Goal: Task Accomplishment & Management: Complete application form

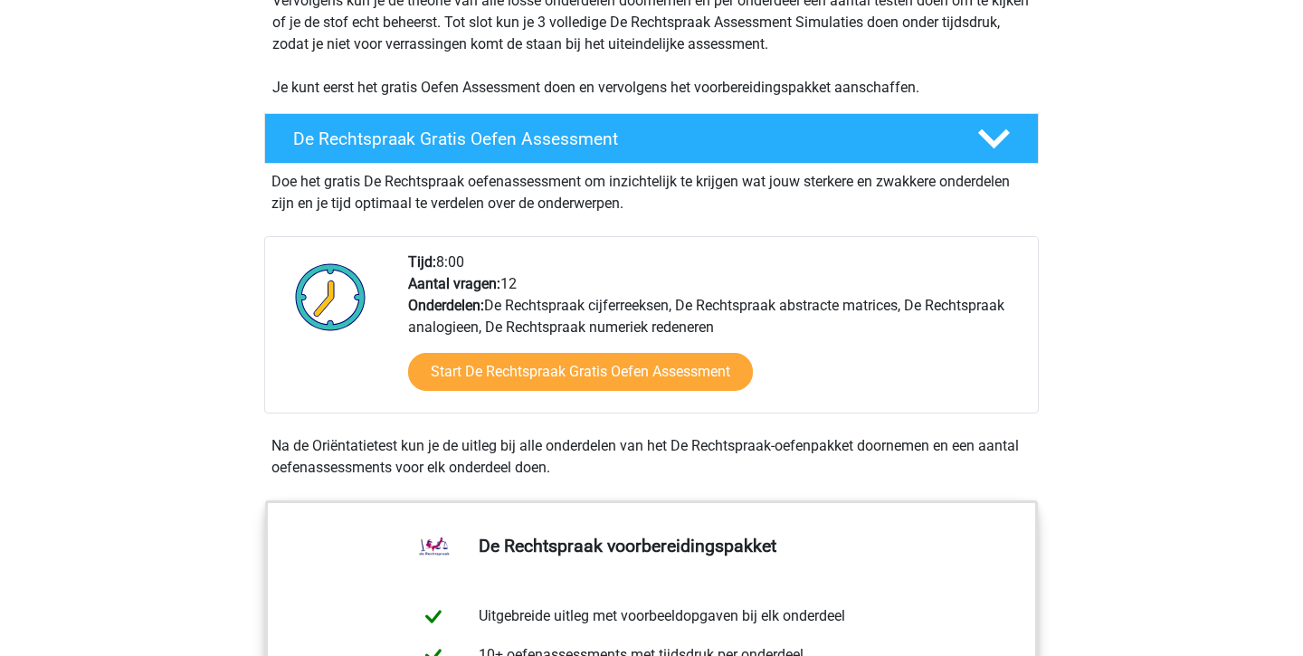
scroll to position [433, 0]
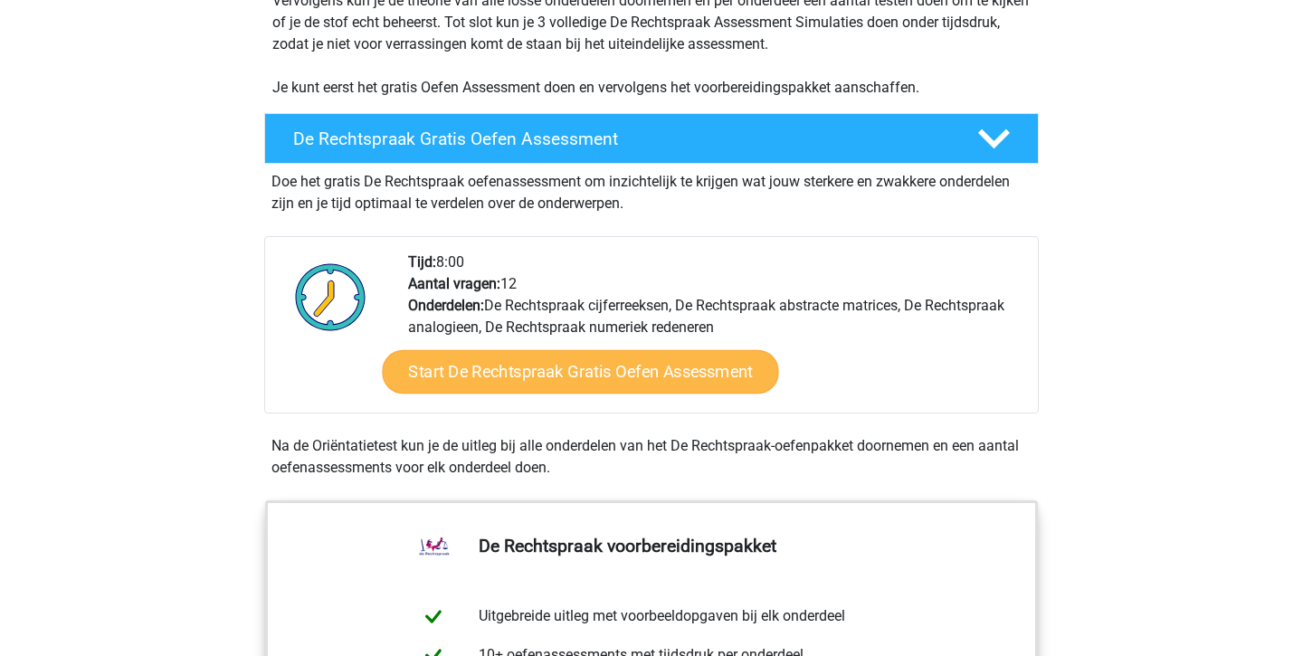
click at [557, 379] on link "Start De Rechtspraak Gratis Oefen Assessment" at bounding box center [580, 371] width 396 height 43
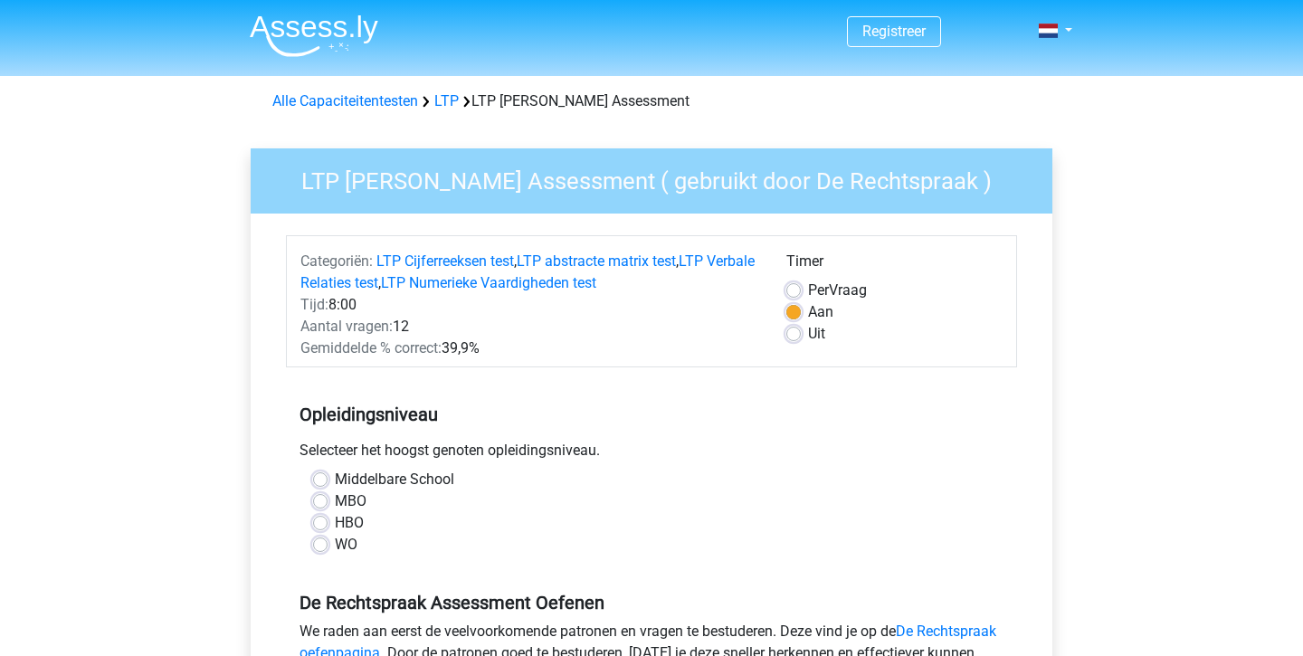
click at [335, 546] on label "WO" at bounding box center [346, 545] width 23 height 22
click at [323, 546] on input "WO" at bounding box center [320, 543] width 14 height 18
radio input "true"
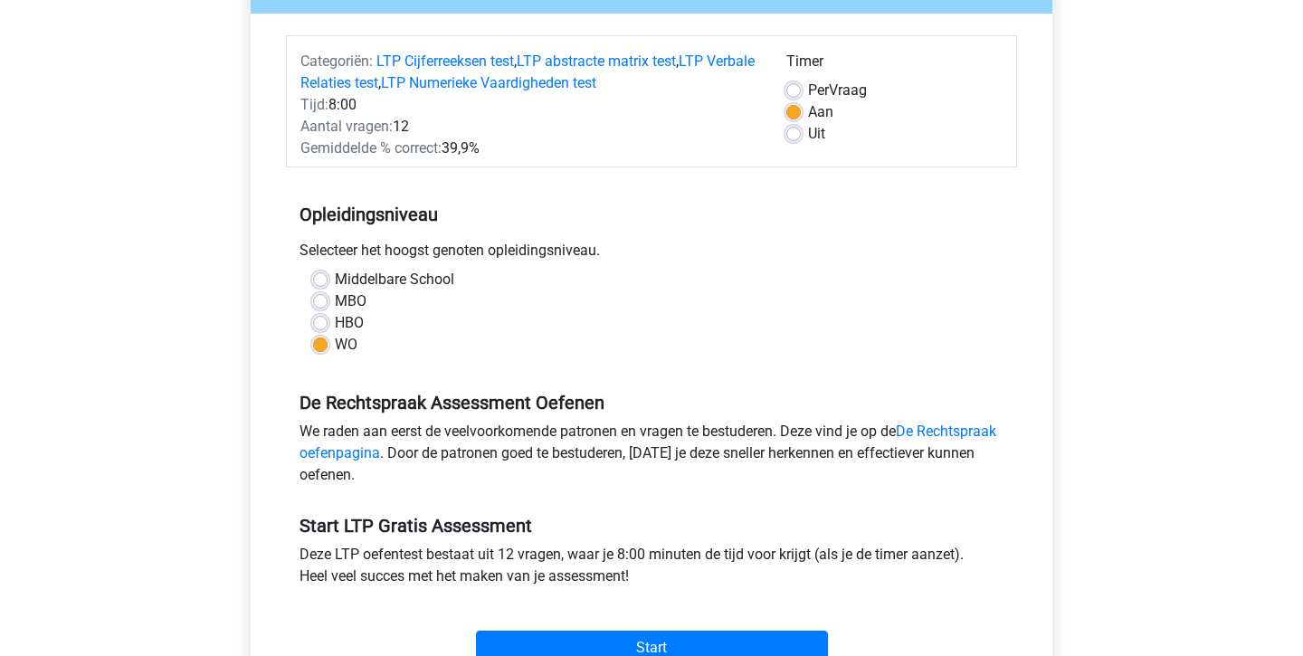
scroll to position [254, 0]
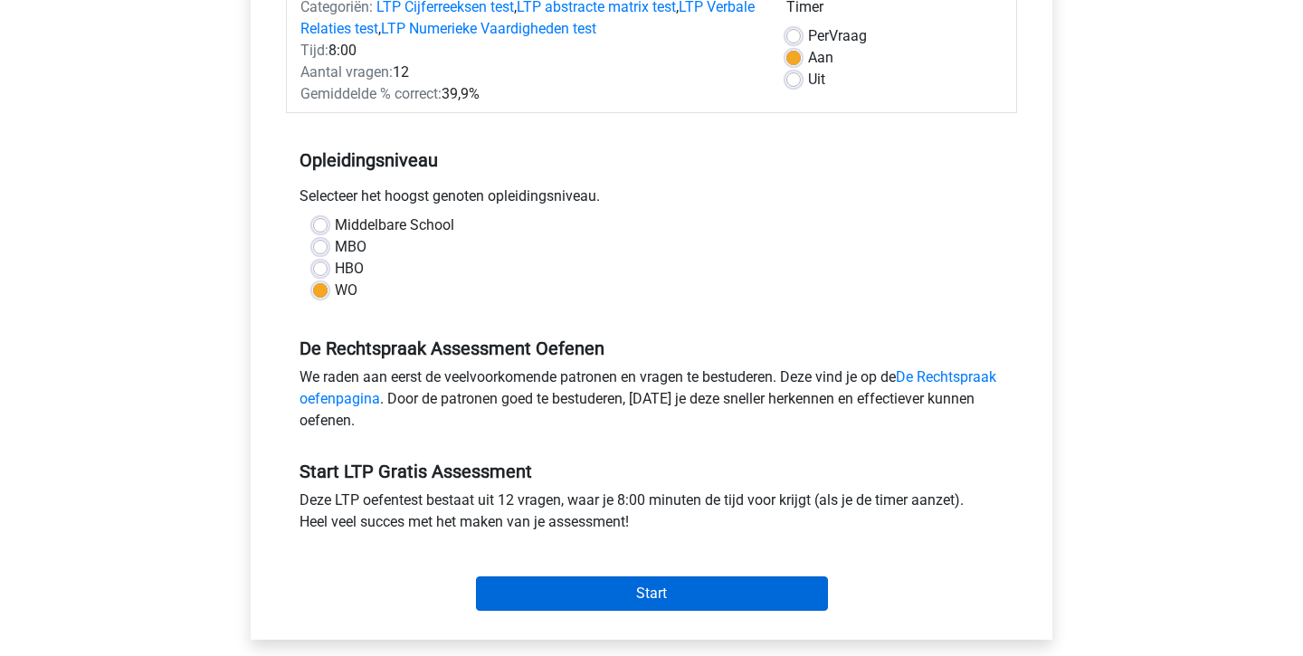
click at [653, 599] on input "Start" at bounding box center [652, 594] width 352 height 34
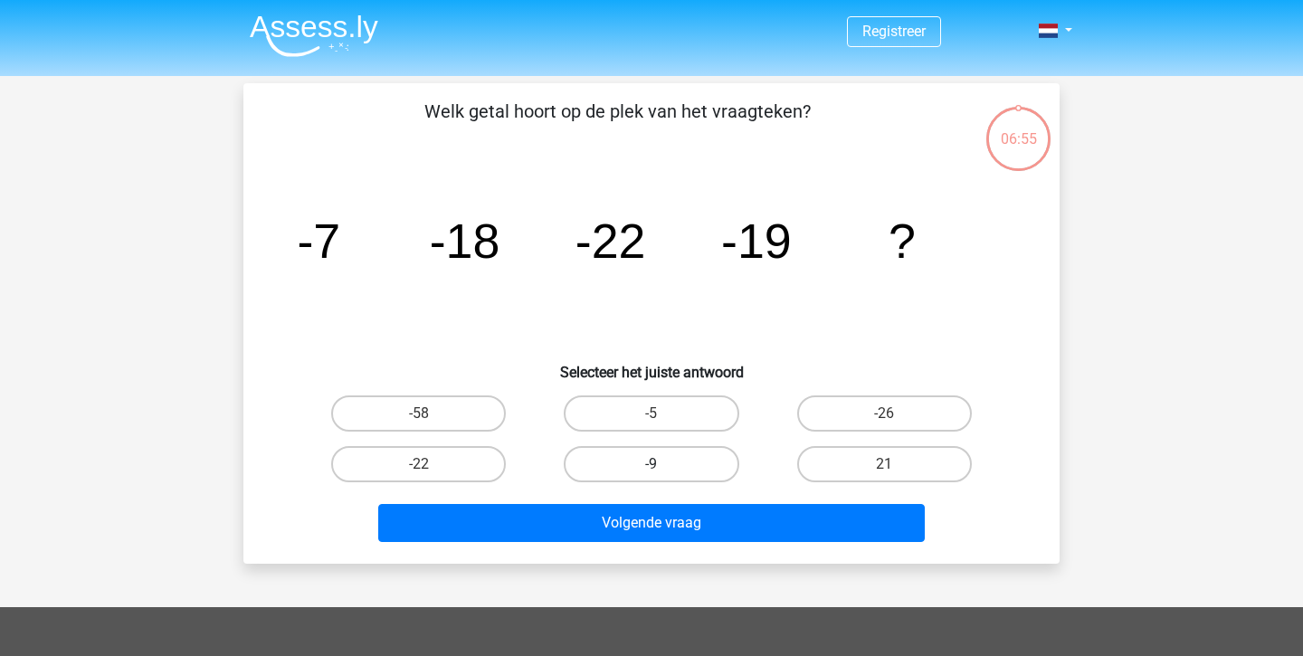
click at [658, 457] on label "-9" at bounding box center [651, 464] width 175 height 36
click at [658, 464] on input "-9" at bounding box center [658, 470] width 12 height 12
radio input "true"
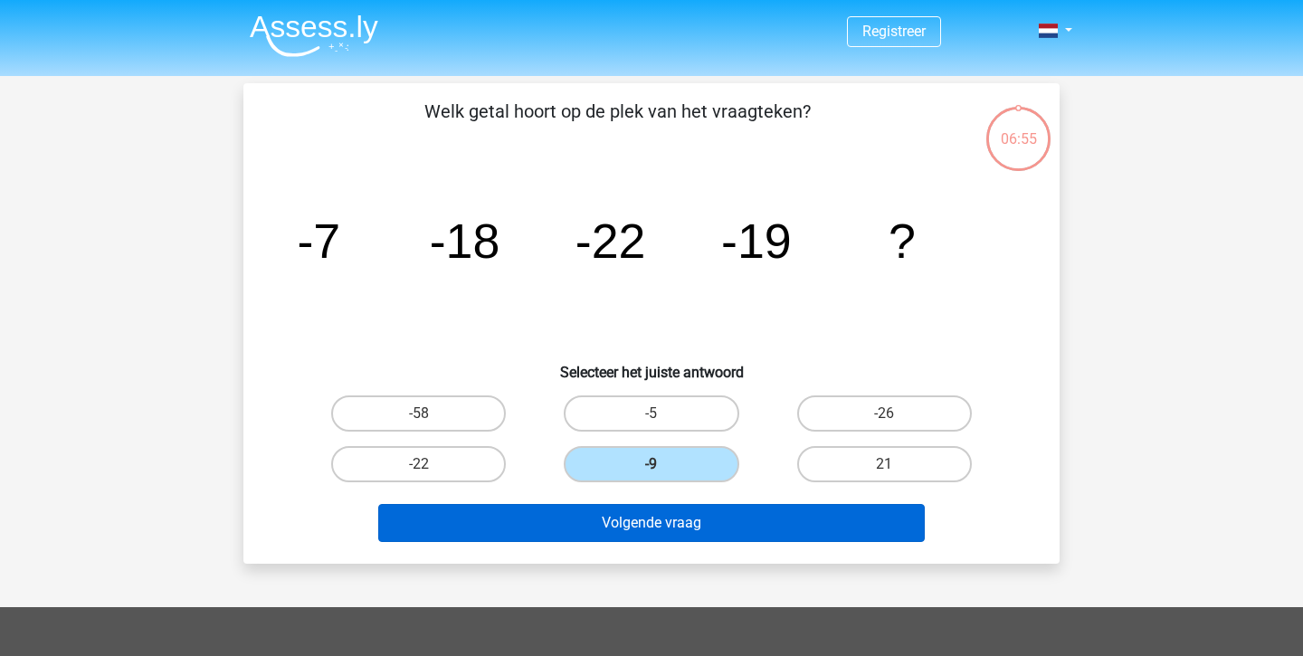
click at [669, 534] on button "Volgende vraag" at bounding box center [652, 523] width 548 height 38
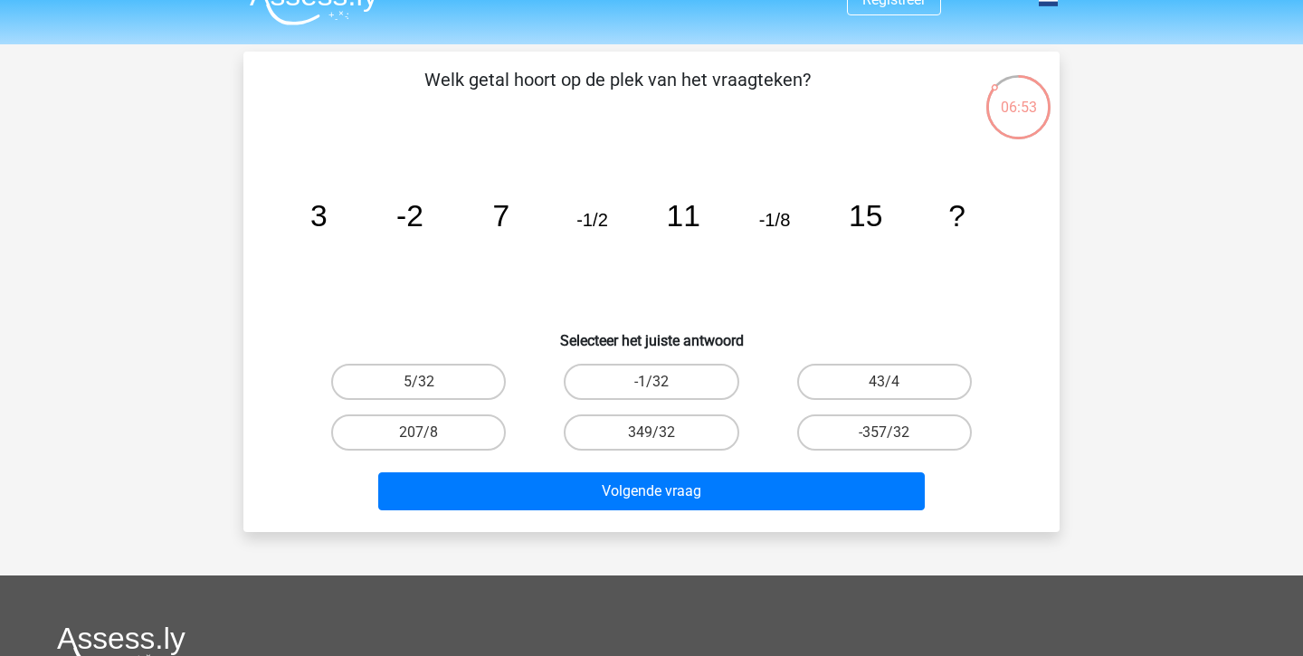
scroll to position [23, 0]
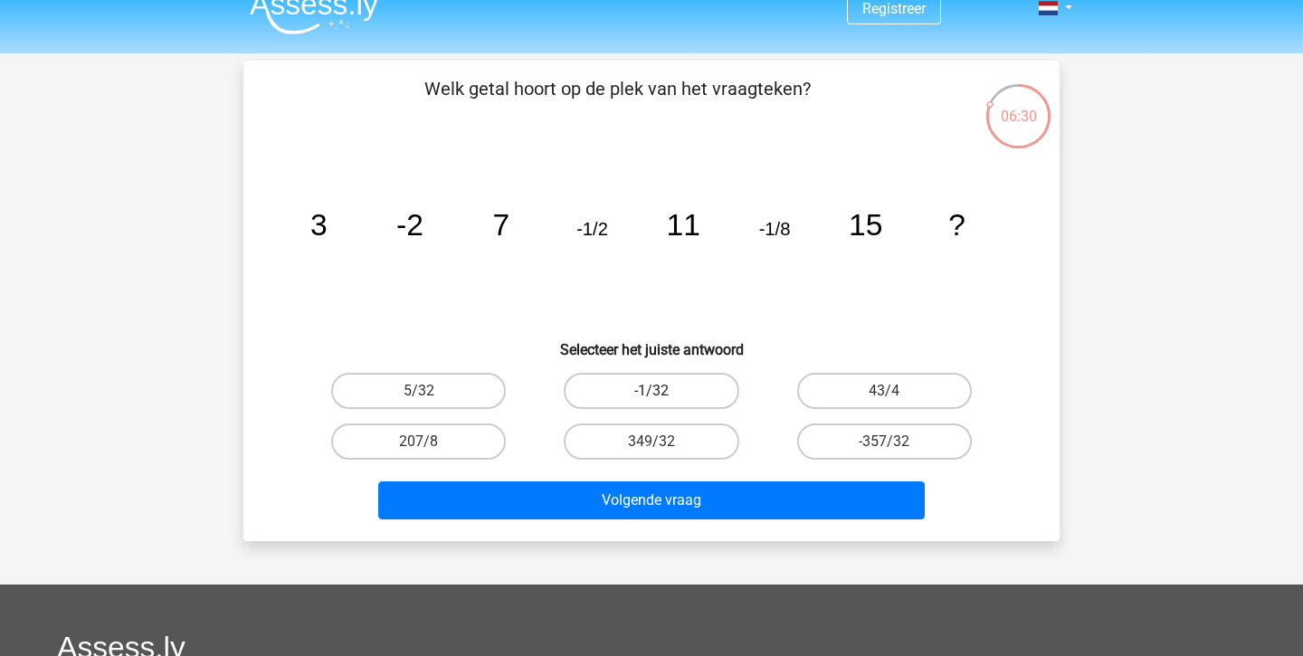
click at [684, 386] on label "-1/32" at bounding box center [651, 391] width 175 height 36
click at [663, 391] on input "-1/32" at bounding box center [658, 397] width 12 height 12
radio input "true"
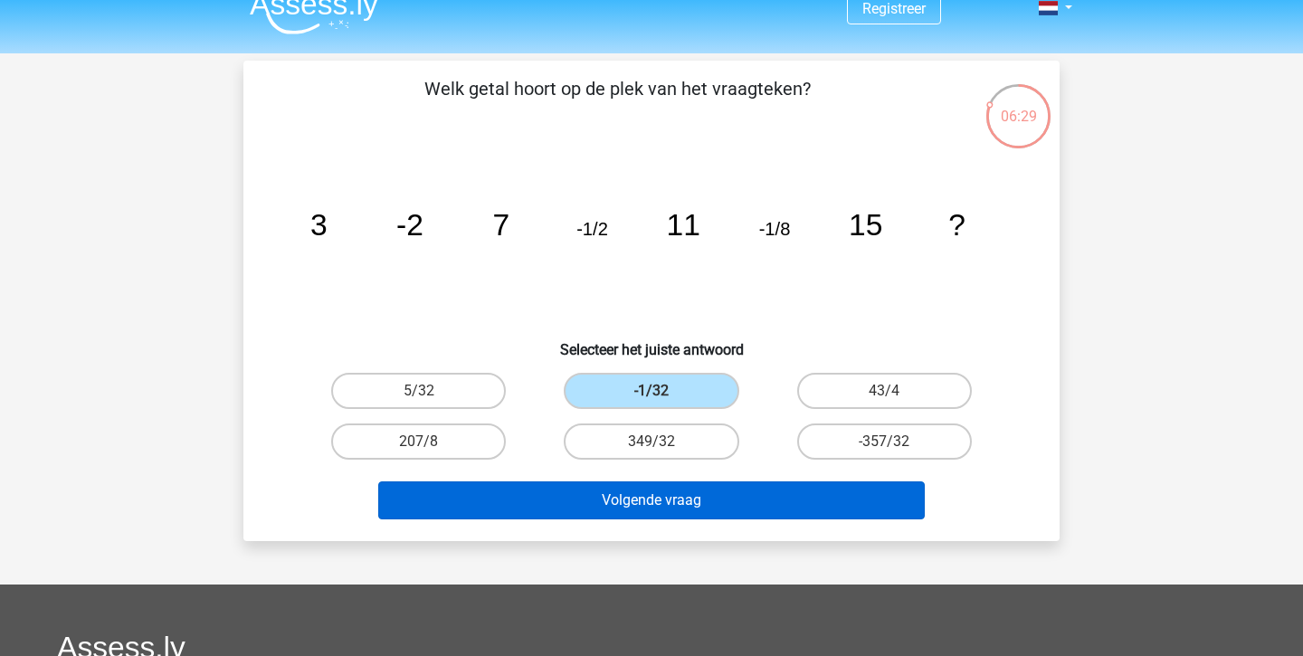
click at [673, 509] on button "Volgende vraag" at bounding box center [652, 500] width 548 height 38
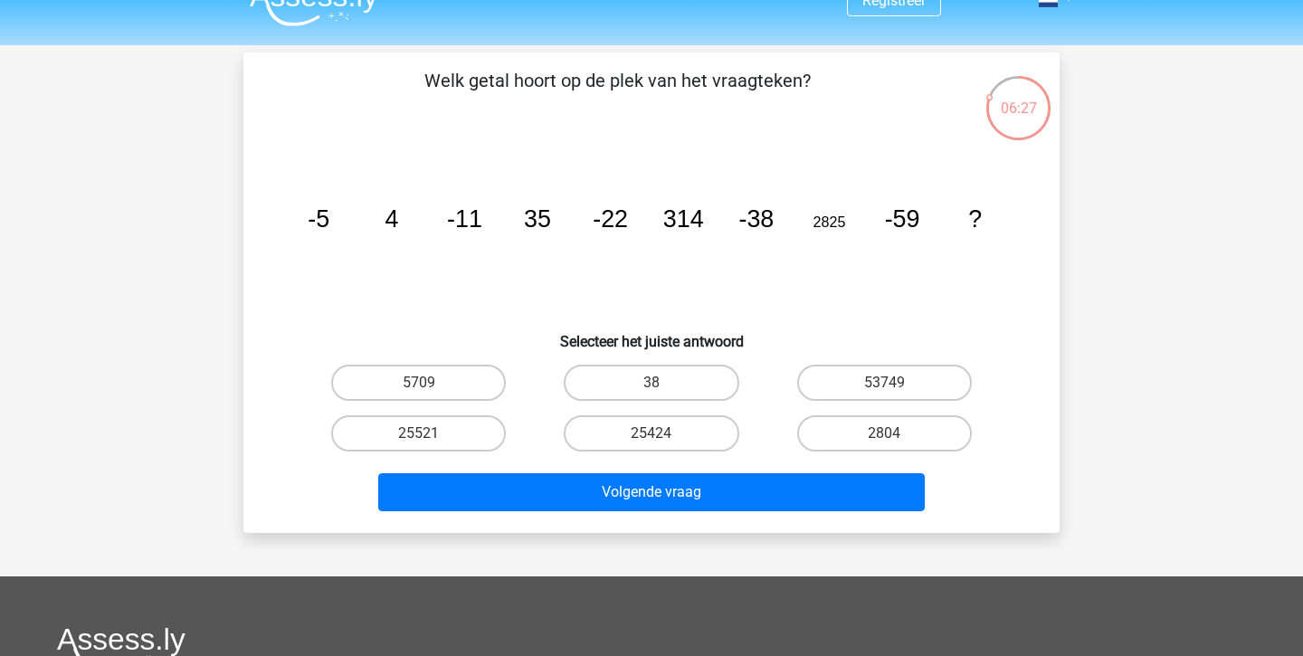
scroll to position [17, 0]
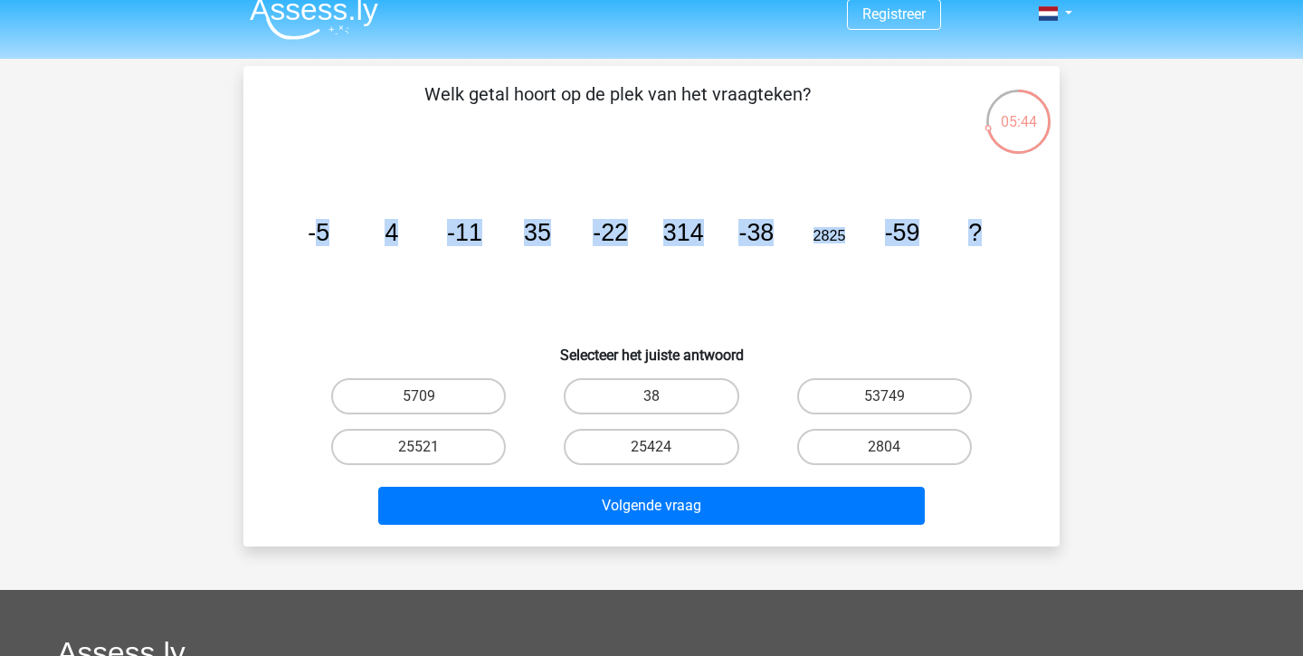
drag, startPoint x: 313, startPoint y: 234, endPoint x: 981, endPoint y: 239, distance: 668.0
click at [981, 239] on g "-5 4 -11 35 -22 314 -38 2825 -59 ?" at bounding box center [645, 232] width 674 height 27
copy g "5 4 -11 35 -22 314 -38 2825 -59 ?"
click at [958, 301] on icon "image/svg+xml -5 4 -11 35 -22 314 -38 2825 -59 ?" at bounding box center [651, 240] width 729 height 183
click at [900, 448] on label "2804" at bounding box center [884, 447] width 175 height 36
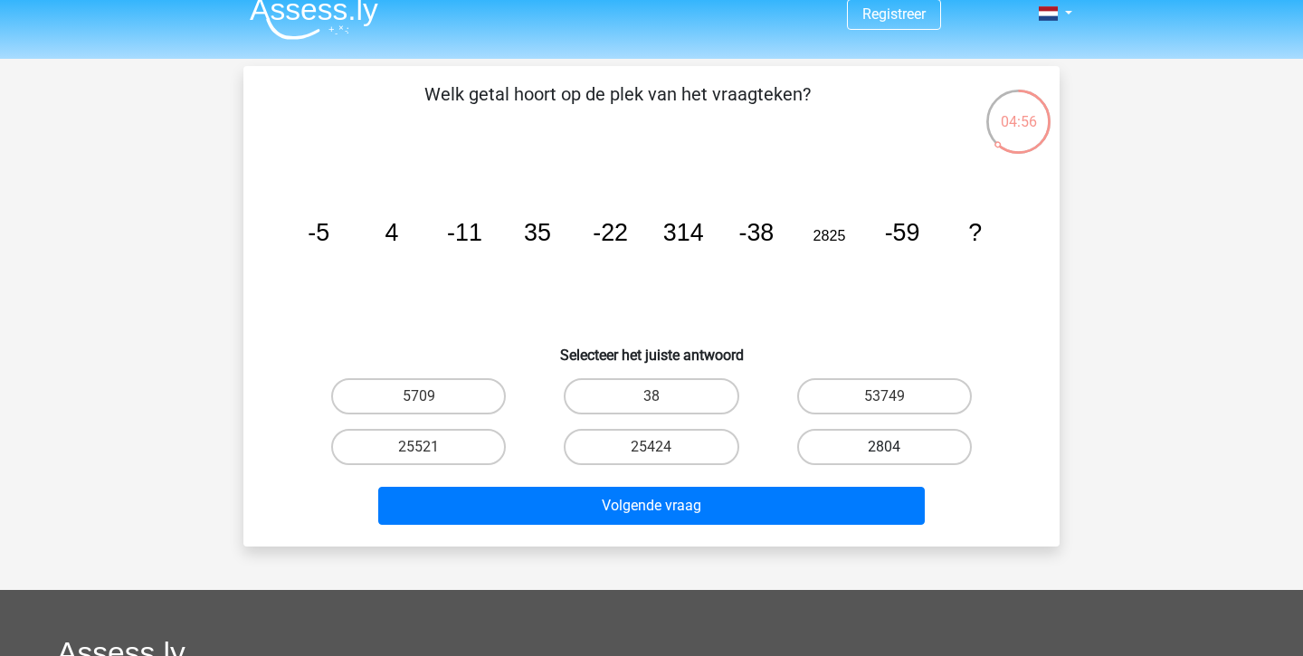
click at [896, 448] on input "2804" at bounding box center [890, 453] width 12 height 12
radio input "true"
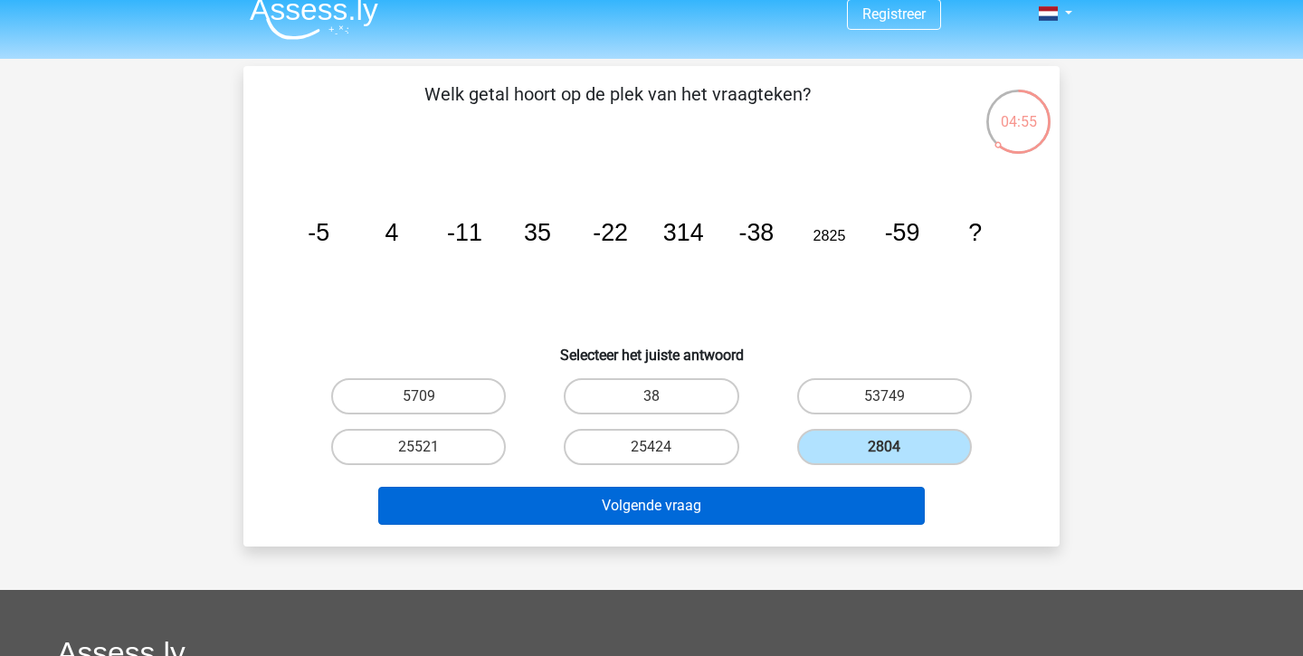
click at [700, 498] on button "Volgende vraag" at bounding box center [652, 506] width 548 height 38
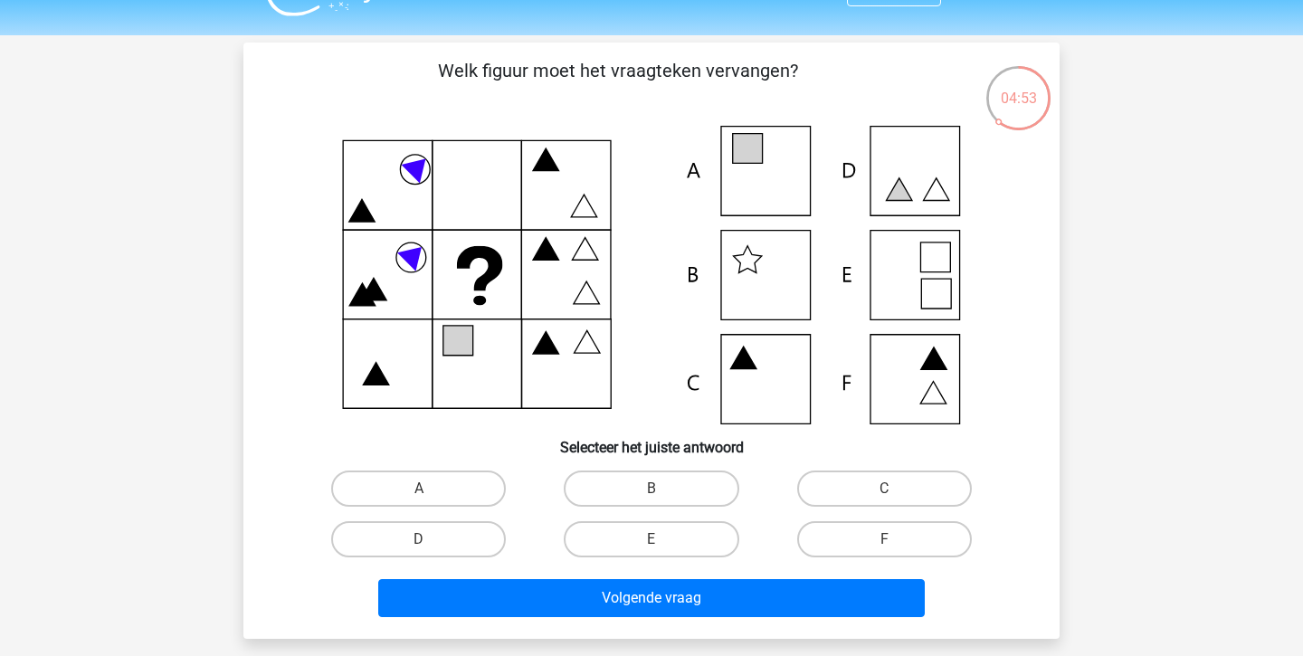
scroll to position [39, 0]
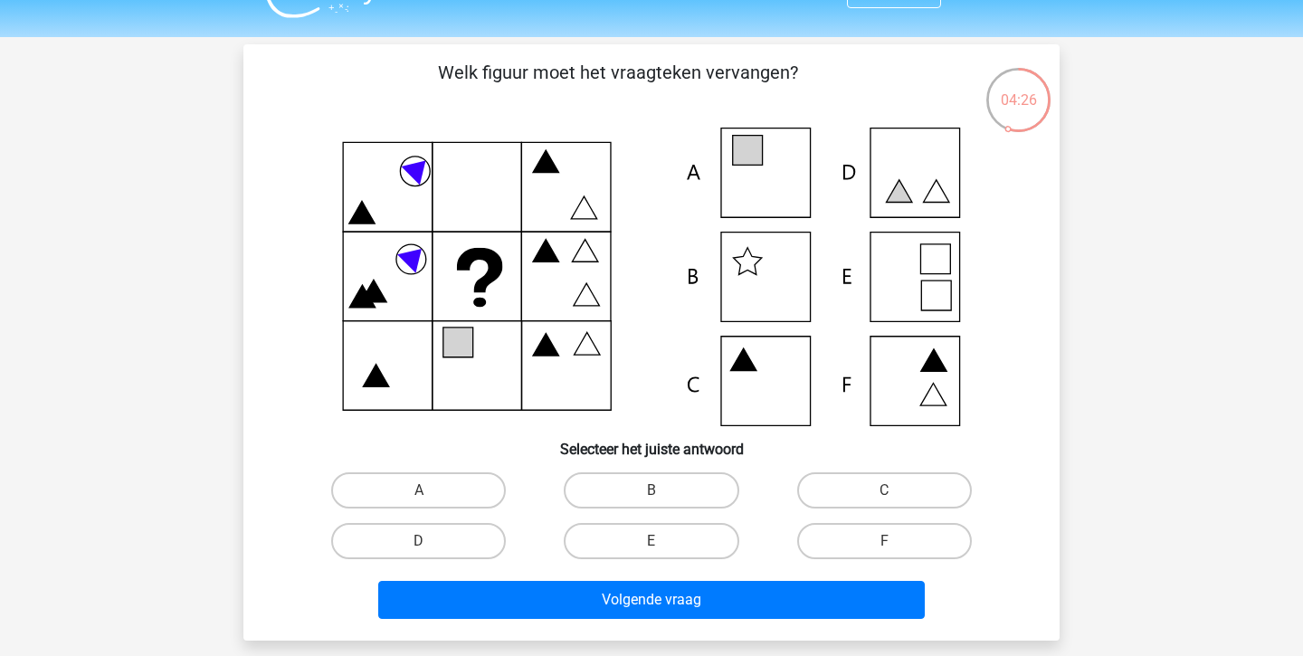
click at [766, 176] on icon at bounding box center [651, 277] width 729 height 299
click at [406, 488] on label "A" at bounding box center [418, 490] width 175 height 36
click at [419, 491] on input "A" at bounding box center [425, 497] width 12 height 12
radio input "true"
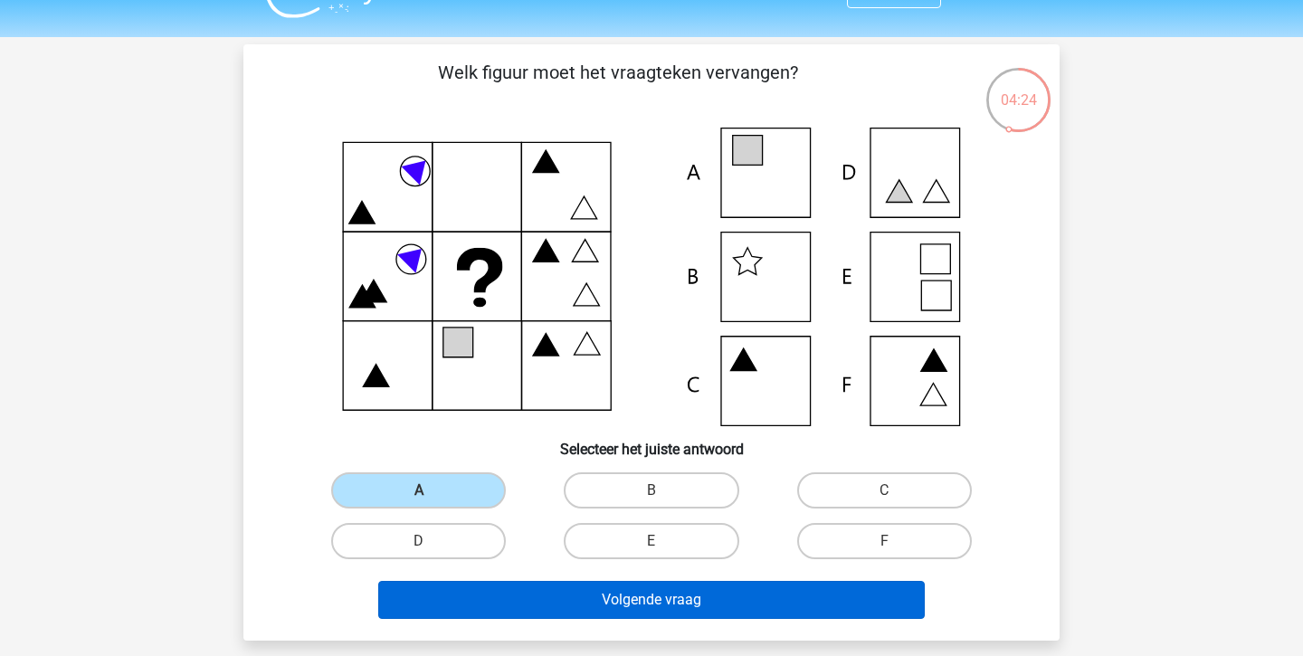
click at [676, 607] on button "Volgende vraag" at bounding box center [652, 600] width 548 height 38
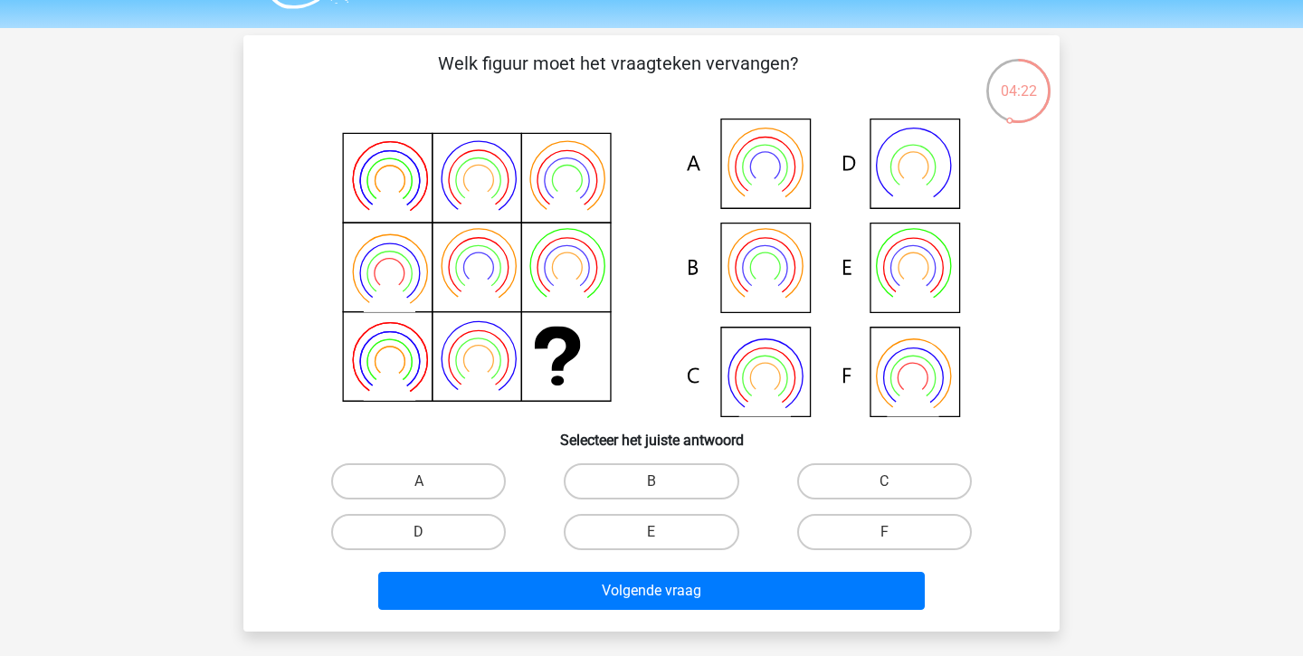
scroll to position [50, 0]
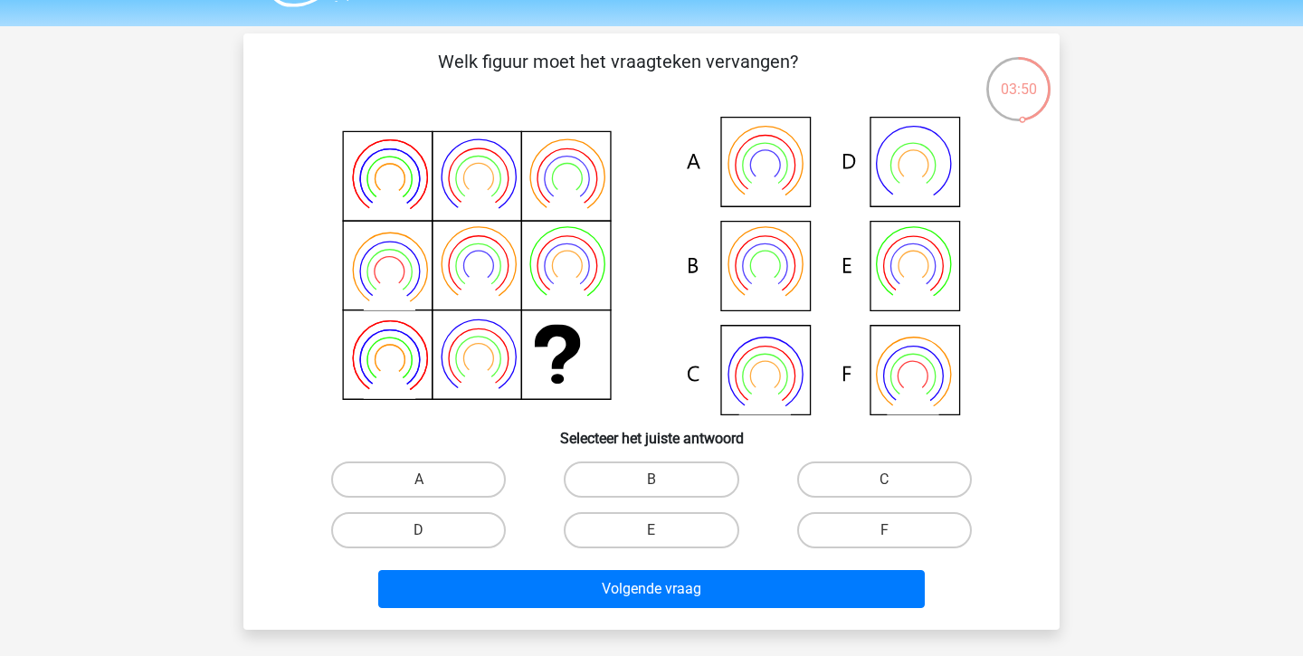
click at [909, 272] on icon at bounding box center [913, 284] width 52 height 42
click at [669, 531] on label "E" at bounding box center [651, 530] width 175 height 36
click at [663, 531] on input "E" at bounding box center [658, 536] width 12 height 12
radio input "true"
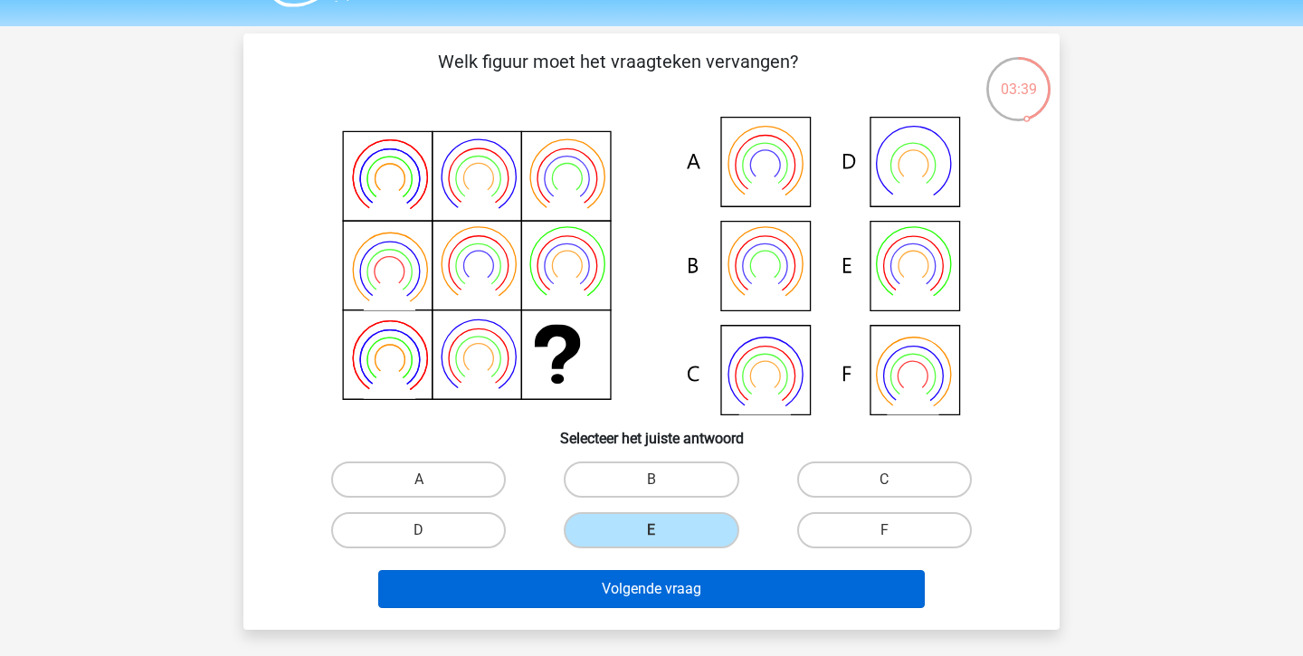
click at [676, 597] on button "Volgende vraag" at bounding box center [652, 589] width 548 height 38
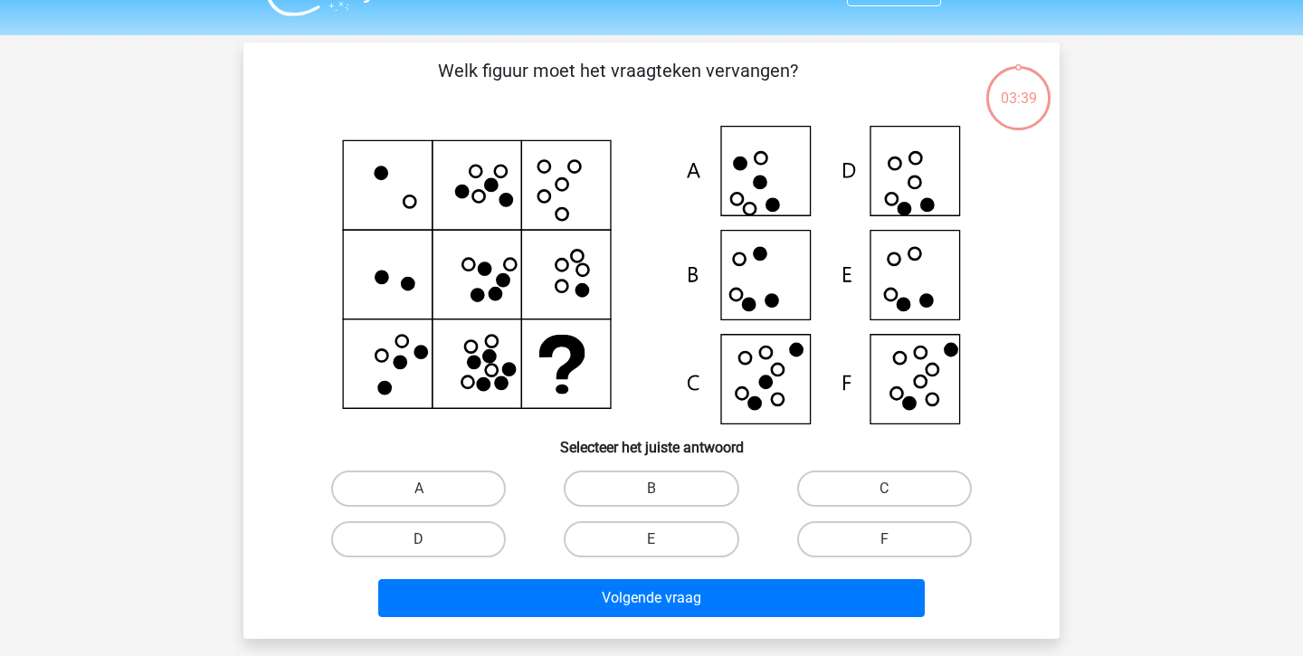
scroll to position [40, 0]
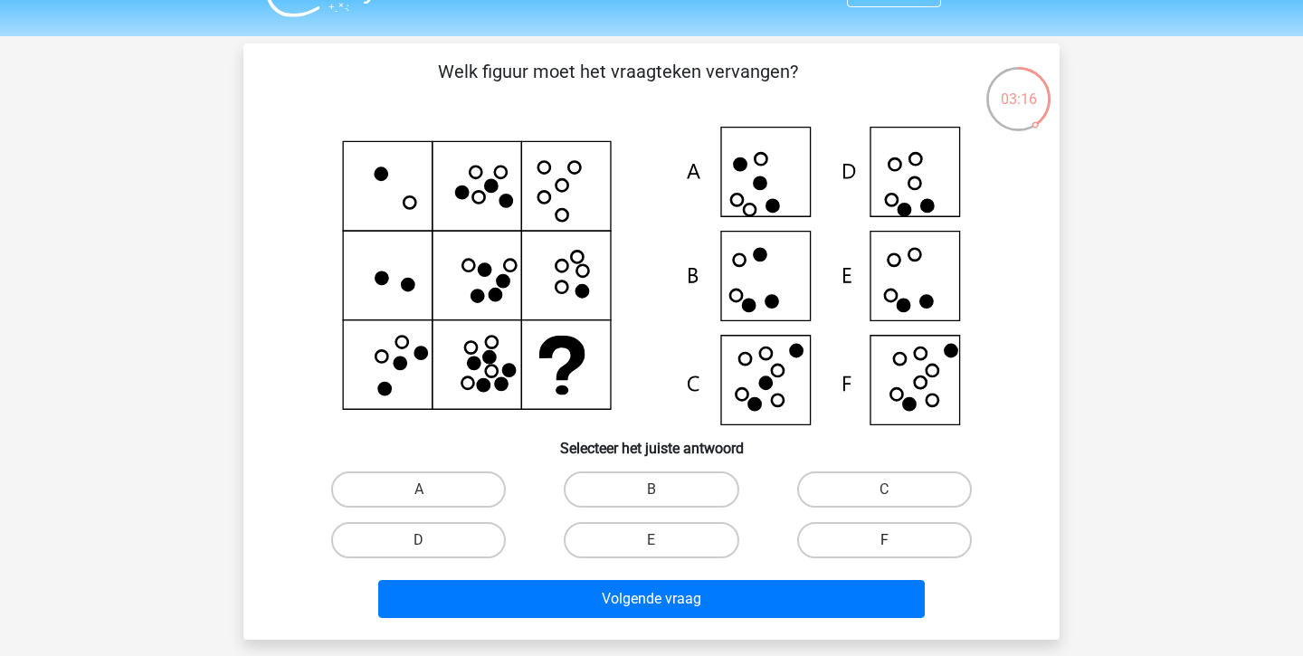
click at [882, 544] on label "F" at bounding box center [884, 540] width 175 height 36
click at [884, 544] on input "F" at bounding box center [890, 546] width 12 height 12
radio input "true"
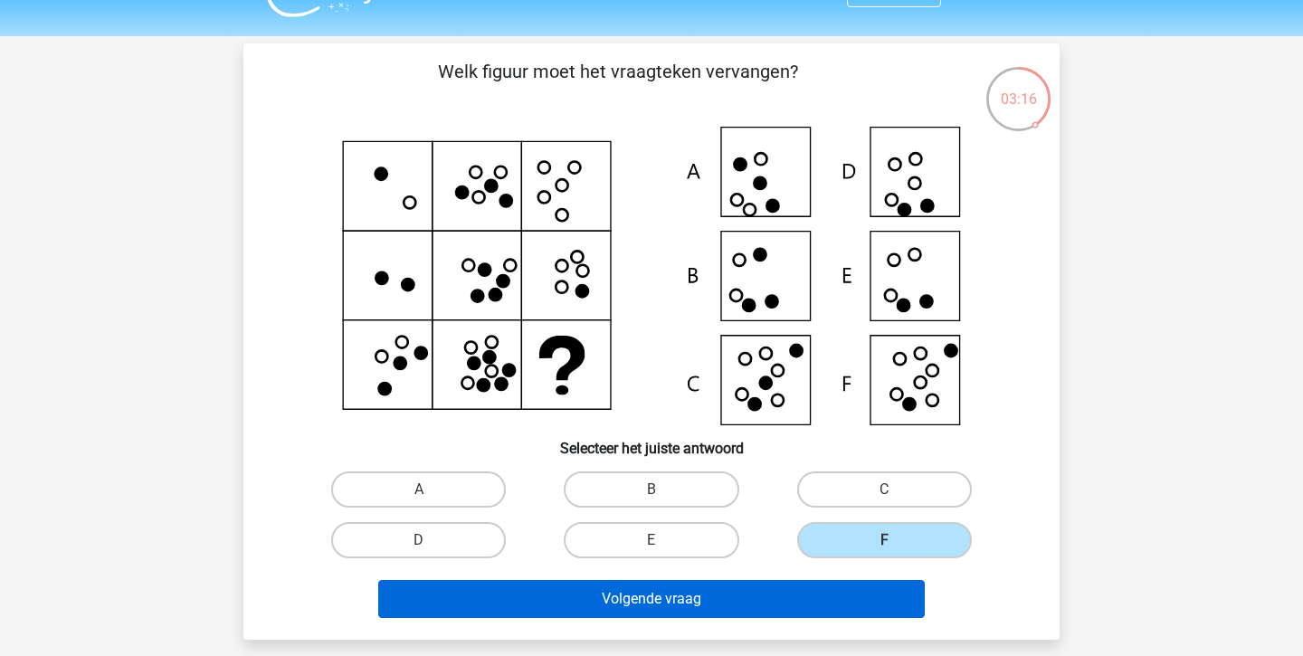
click at [798, 605] on button "Volgende vraag" at bounding box center [652, 599] width 548 height 38
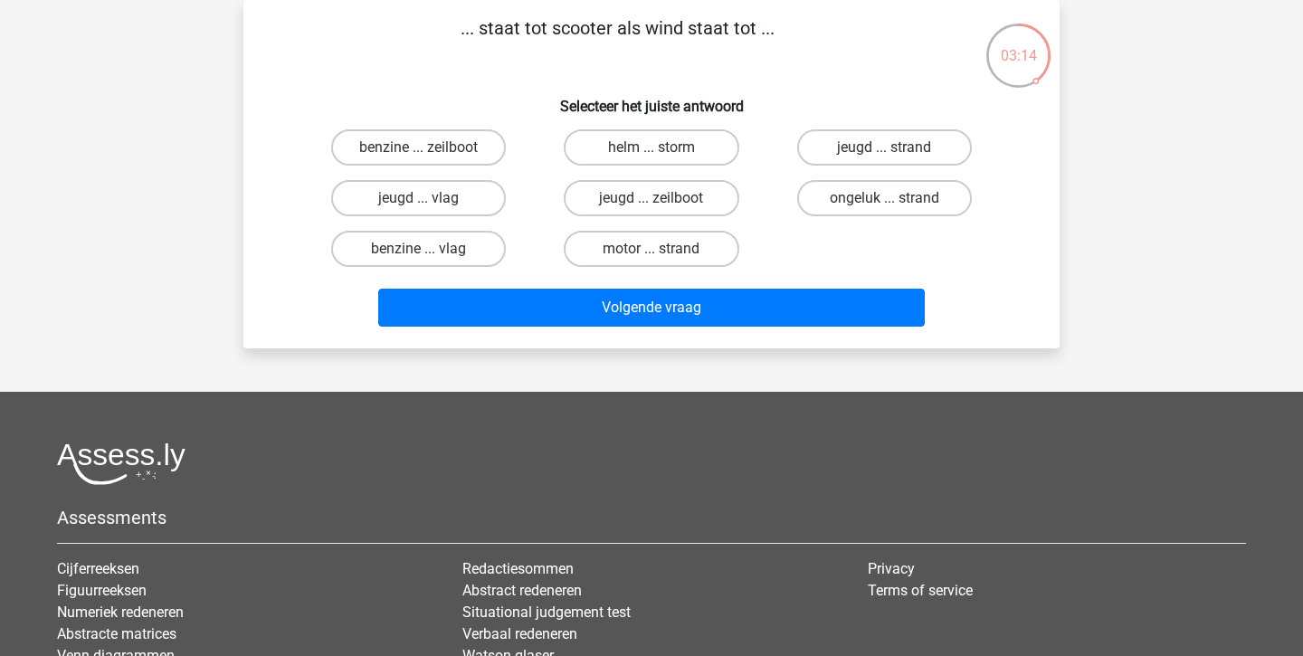
scroll to position [0, 0]
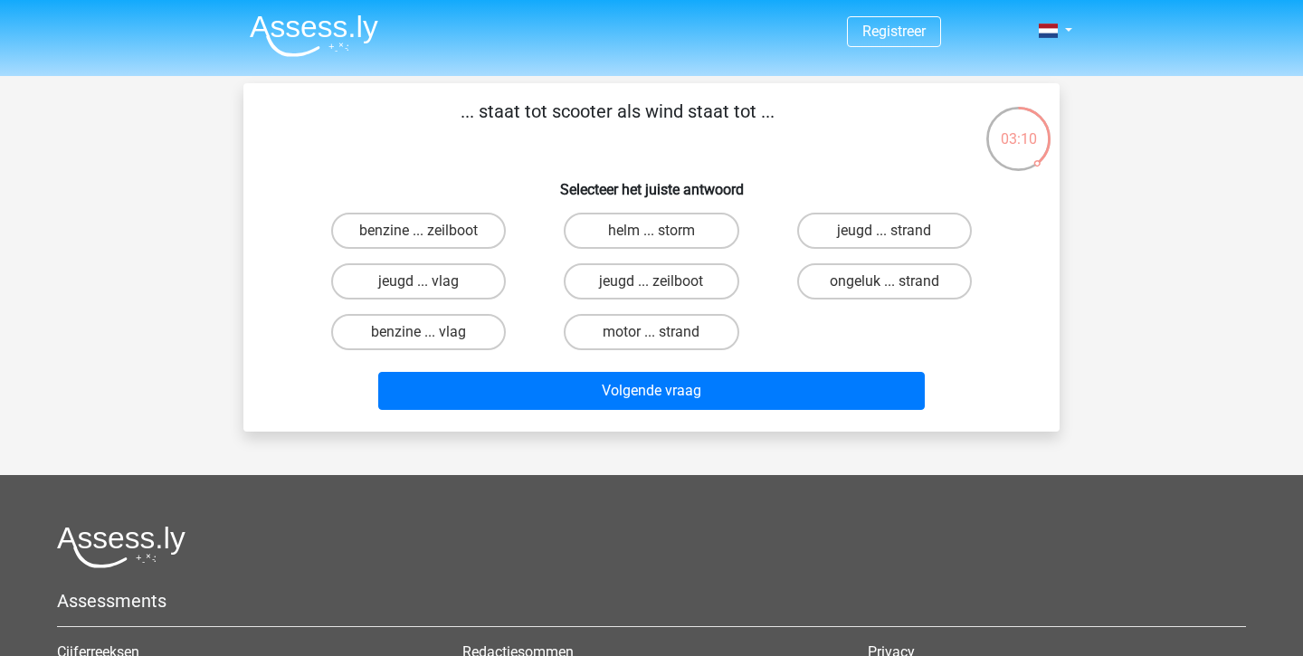
drag, startPoint x: 463, startPoint y: 110, endPoint x: 821, endPoint y: 110, distance: 357.5
click at [821, 110] on p "... staat tot scooter als wind staat tot ..." at bounding box center [617, 125] width 691 height 54
copy p "... staat tot scooter als wind staat tot ..."
click at [779, 141] on p "... staat tot scooter als wind staat tot ..." at bounding box center [617, 125] width 691 height 54
click at [678, 227] on label "helm ... storm" at bounding box center [651, 231] width 175 height 36
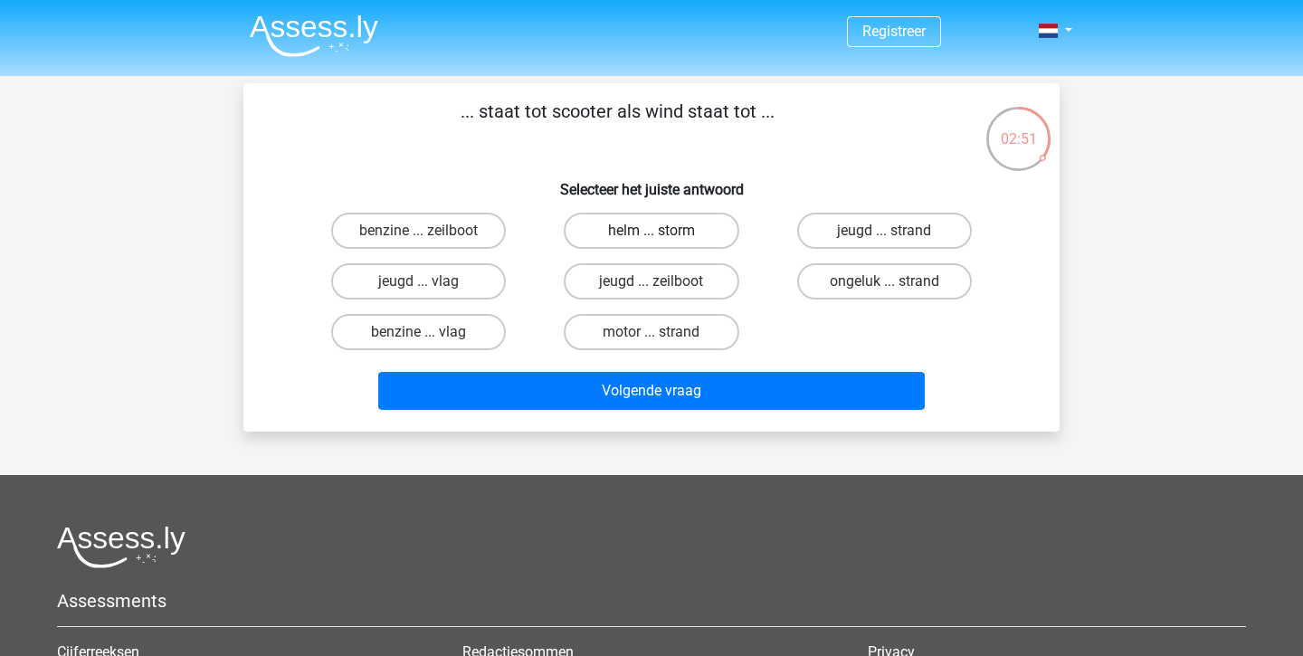
click at [663, 231] on input "helm ... storm" at bounding box center [658, 237] width 12 height 12
radio input "true"
click at [461, 342] on label "benzine ... vlag" at bounding box center [418, 332] width 175 height 36
click at [431, 342] on input "benzine ... vlag" at bounding box center [425, 338] width 12 height 12
radio input "true"
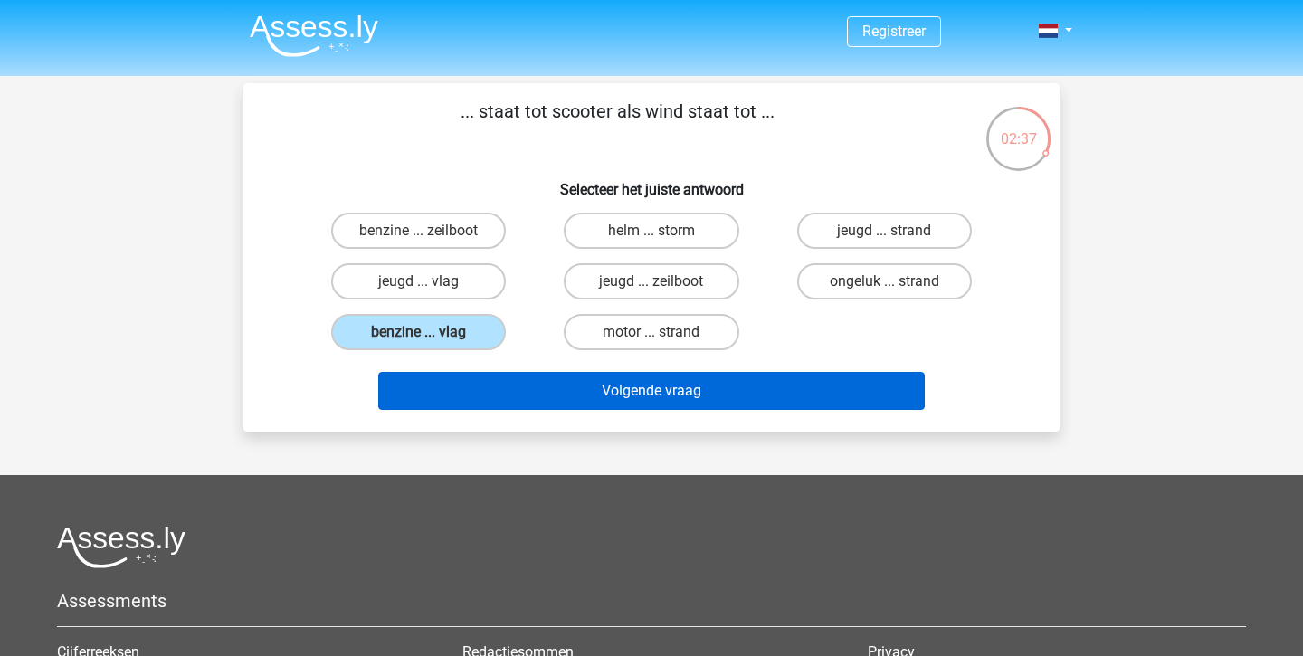
click at [668, 397] on button "Volgende vraag" at bounding box center [652, 391] width 548 height 38
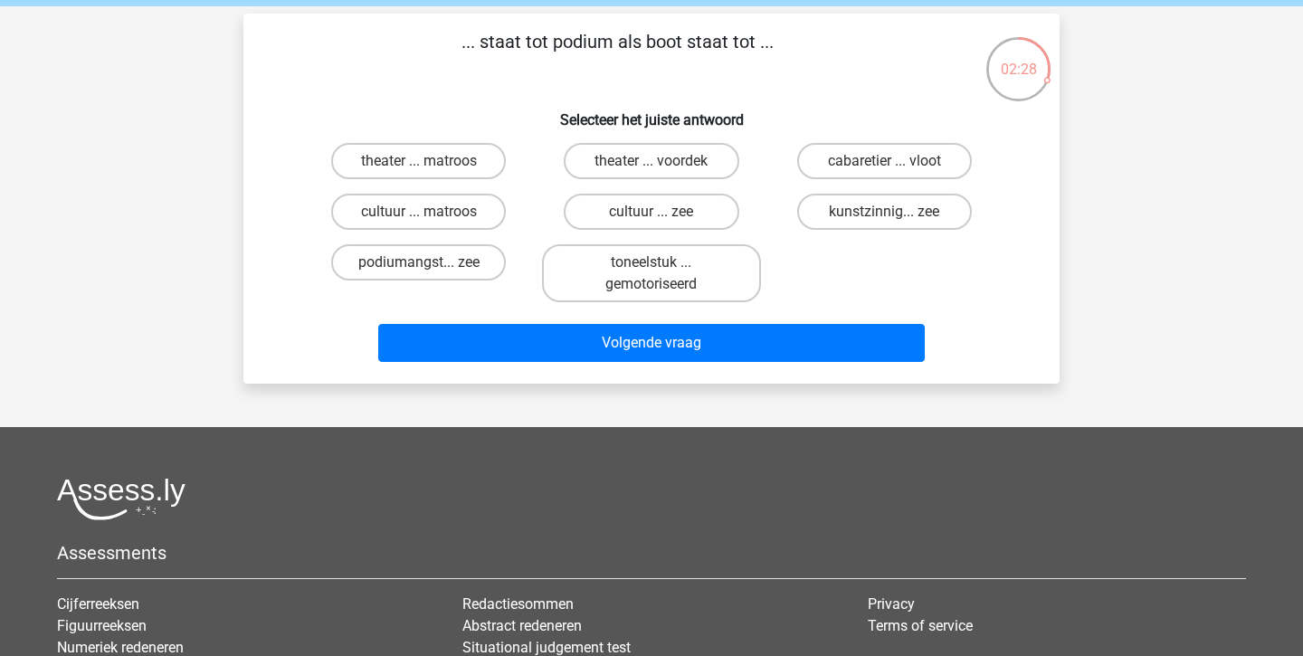
scroll to position [77, 0]
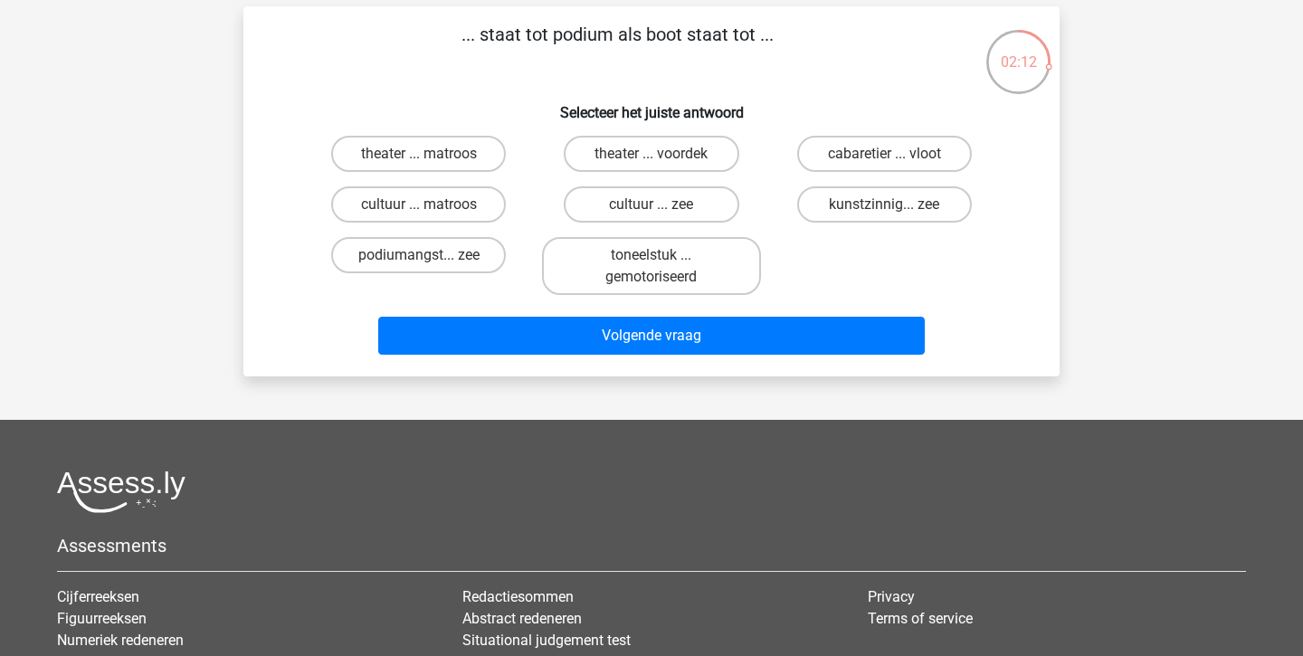
drag, startPoint x: 463, startPoint y: 38, endPoint x: 798, endPoint y: 51, distance: 335.1
click at [798, 51] on p "... staat tot podium als boot staat tot ..." at bounding box center [617, 48] width 691 height 54
copy p "... staat tot podium als boot staat tot ..."
click at [890, 156] on input "cabaretier ... vloot" at bounding box center [890, 160] width 12 height 12
radio input "true"
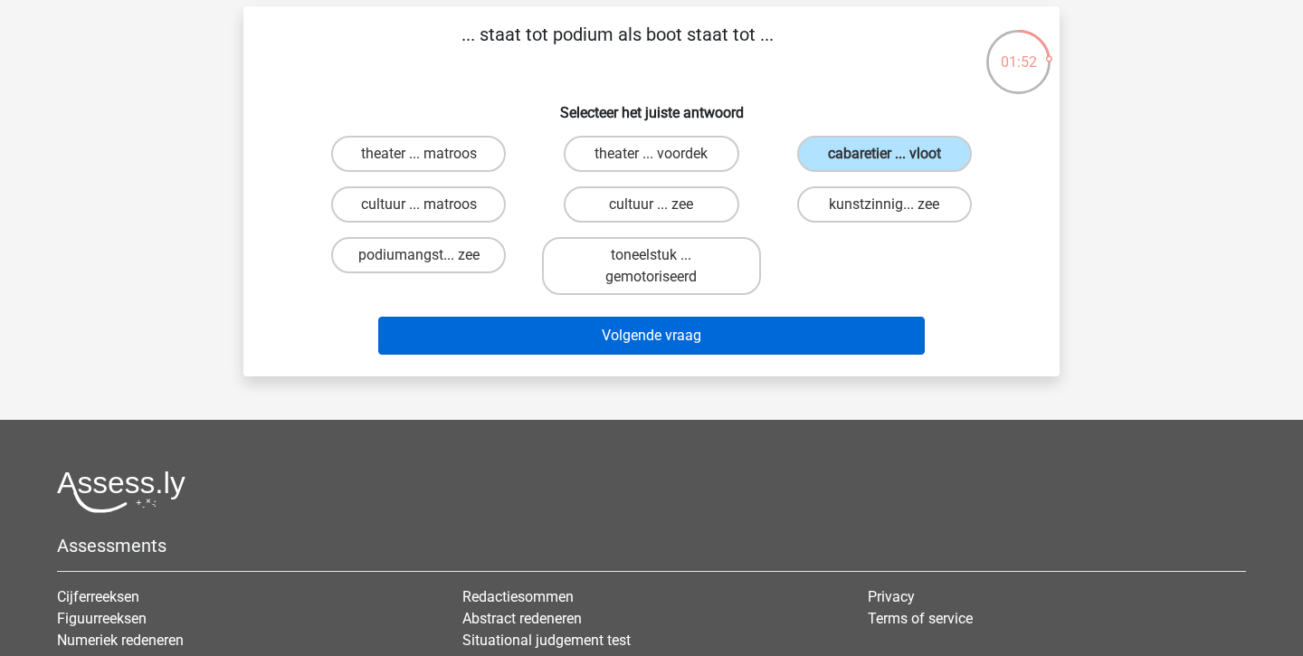
click at [738, 335] on button "Volgende vraag" at bounding box center [652, 336] width 548 height 38
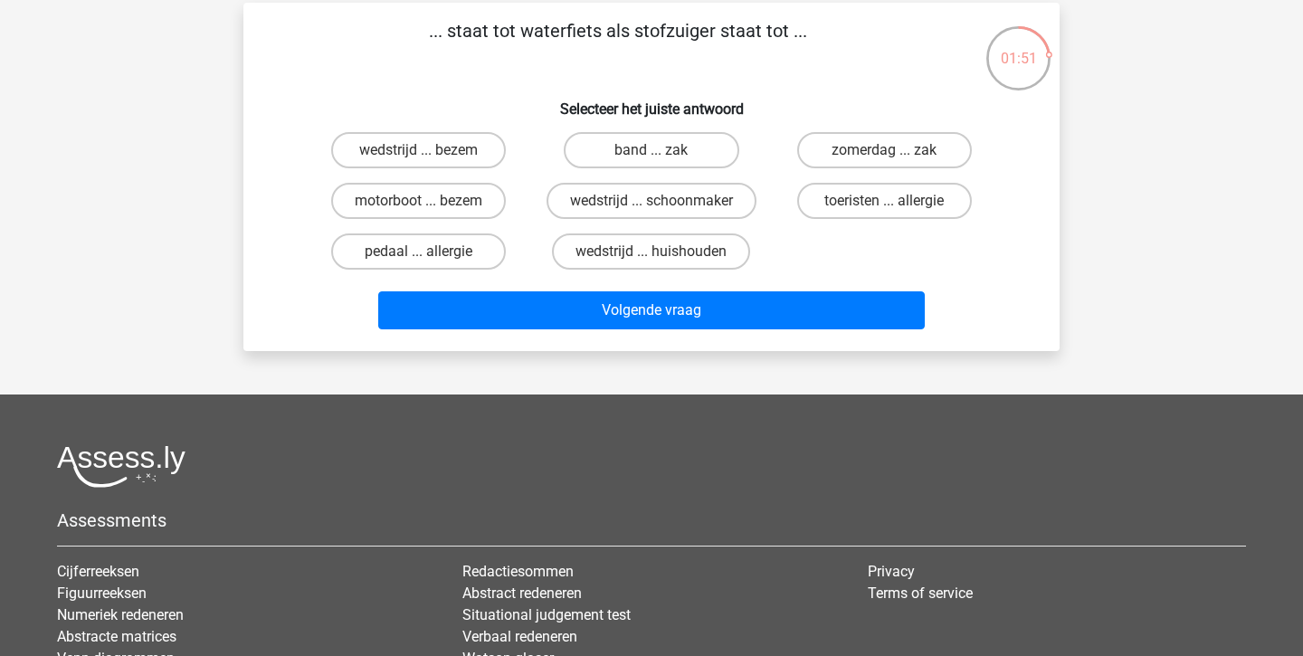
scroll to position [81, 0]
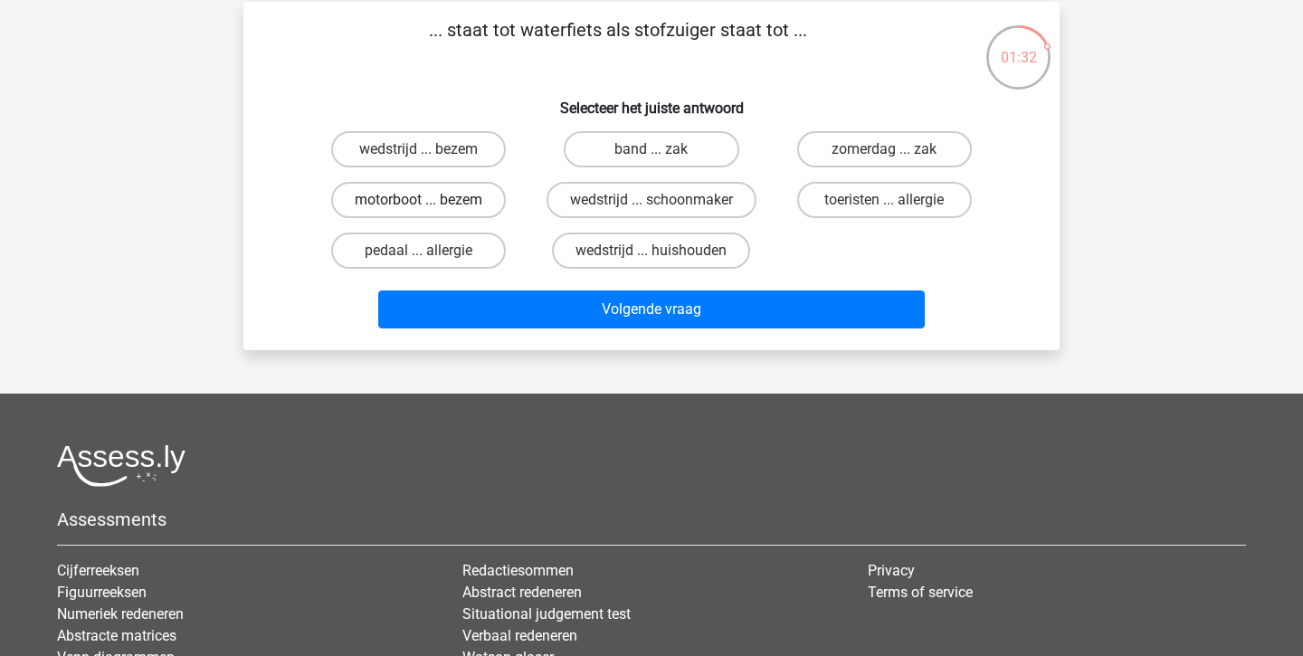
click at [431, 202] on label "motorboot ... bezem" at bounding box center [418, 200] width 175 height 36
click at [431, 202] on input "motorboot ... bezem" at bounding box center [425, 206] width 12 height 12
radio input "true"
click at [708, 331] on div "Volgende vraag" at bounding box center [651, 313] width 699 height 45
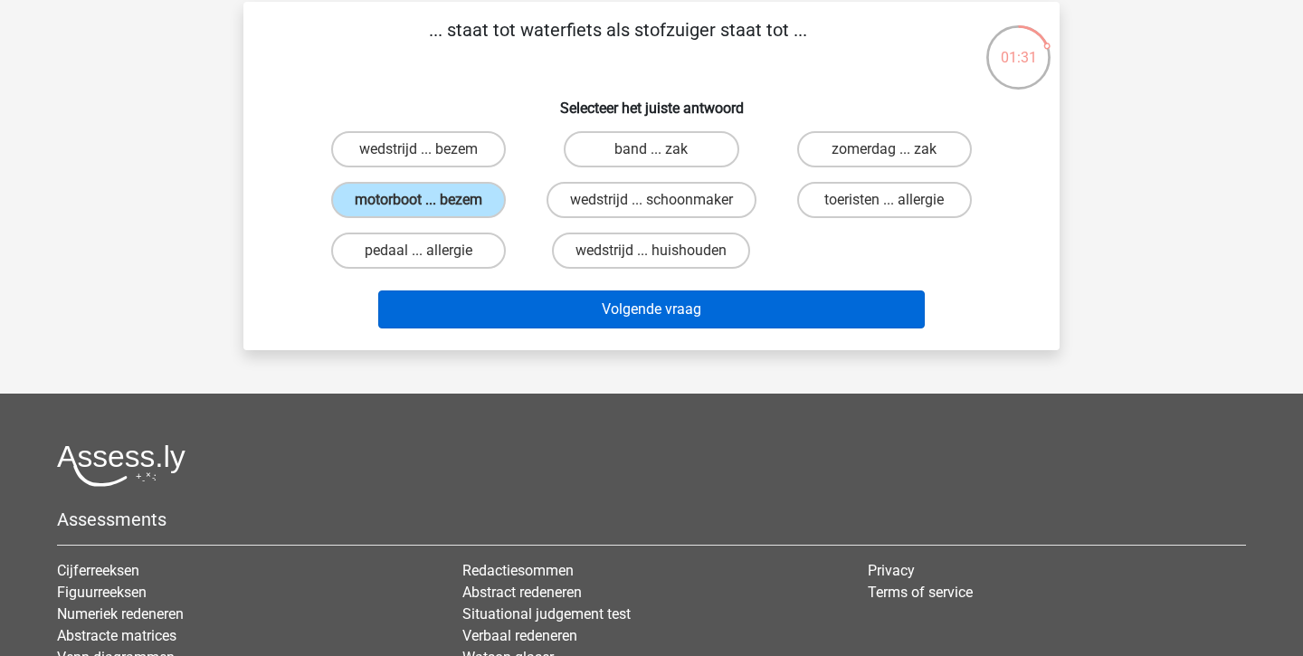
click at [675, 308] on button "Volgende vraag" at bounding box center [652, 310] width 548 height 38
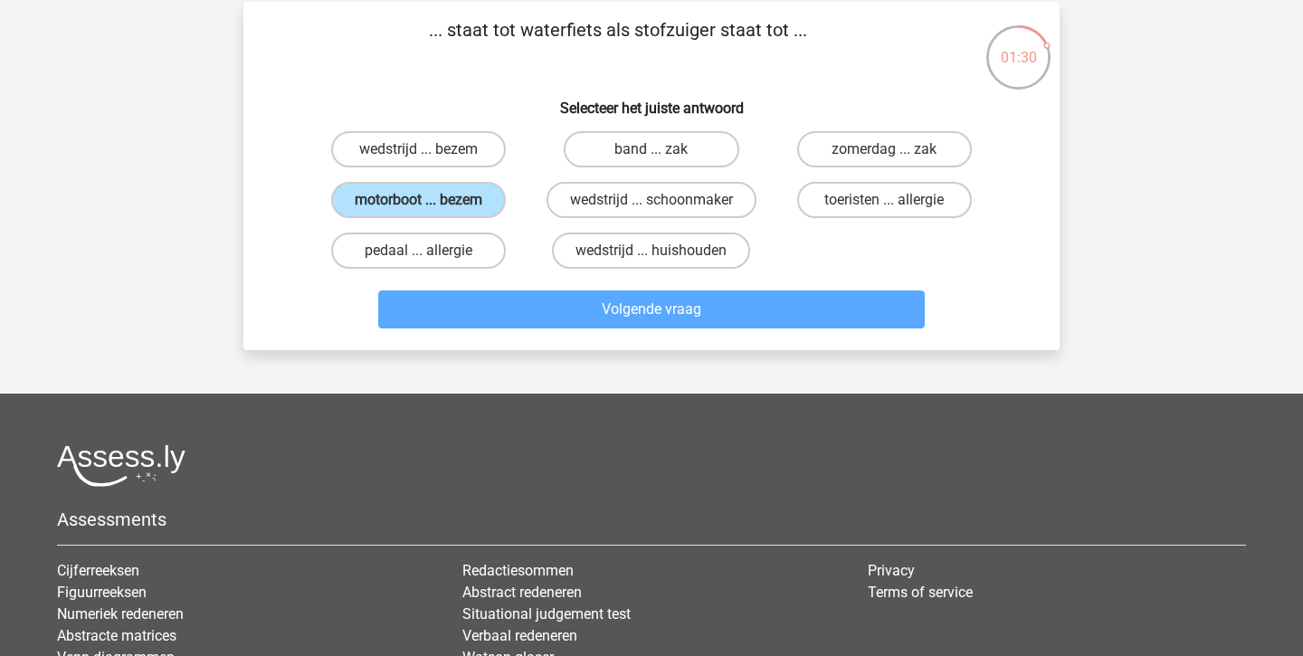
scroll to position [83, 0]
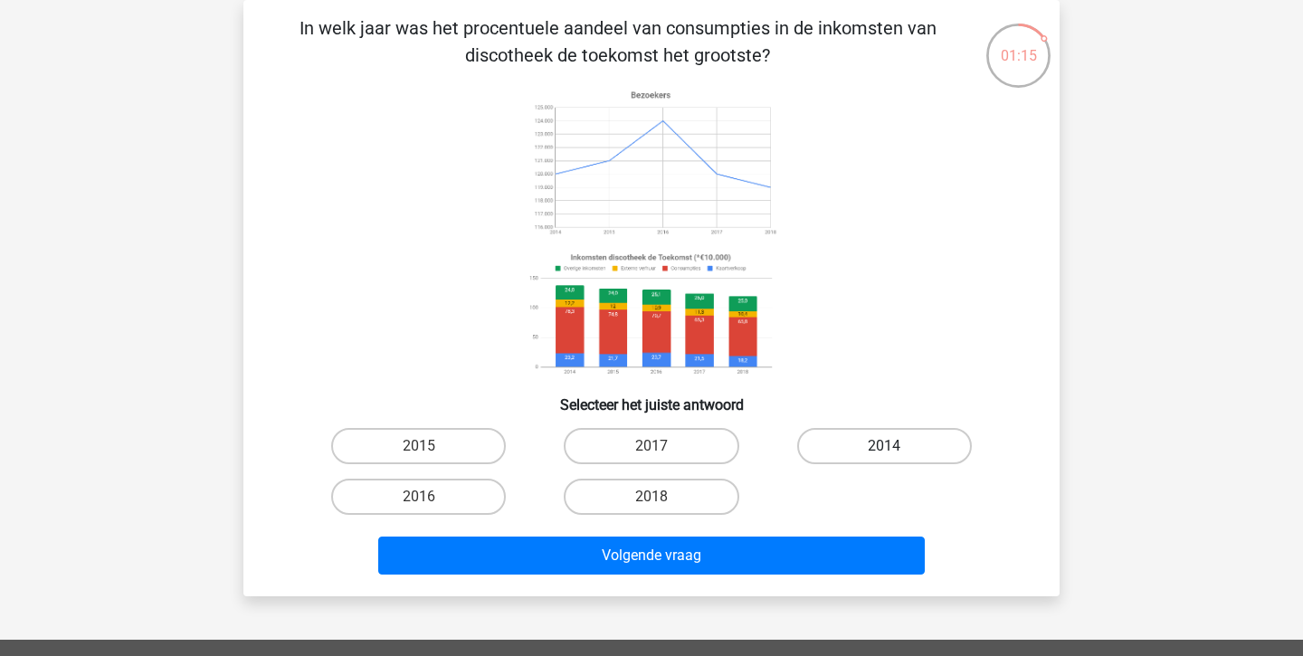
click at [901, 440] on label "2014" at bounding box center [884, 446] width 175 height 36
click at [896, 446] on input "2014" at bounding box center [890, 452] width 12 height 12
radio input "true"
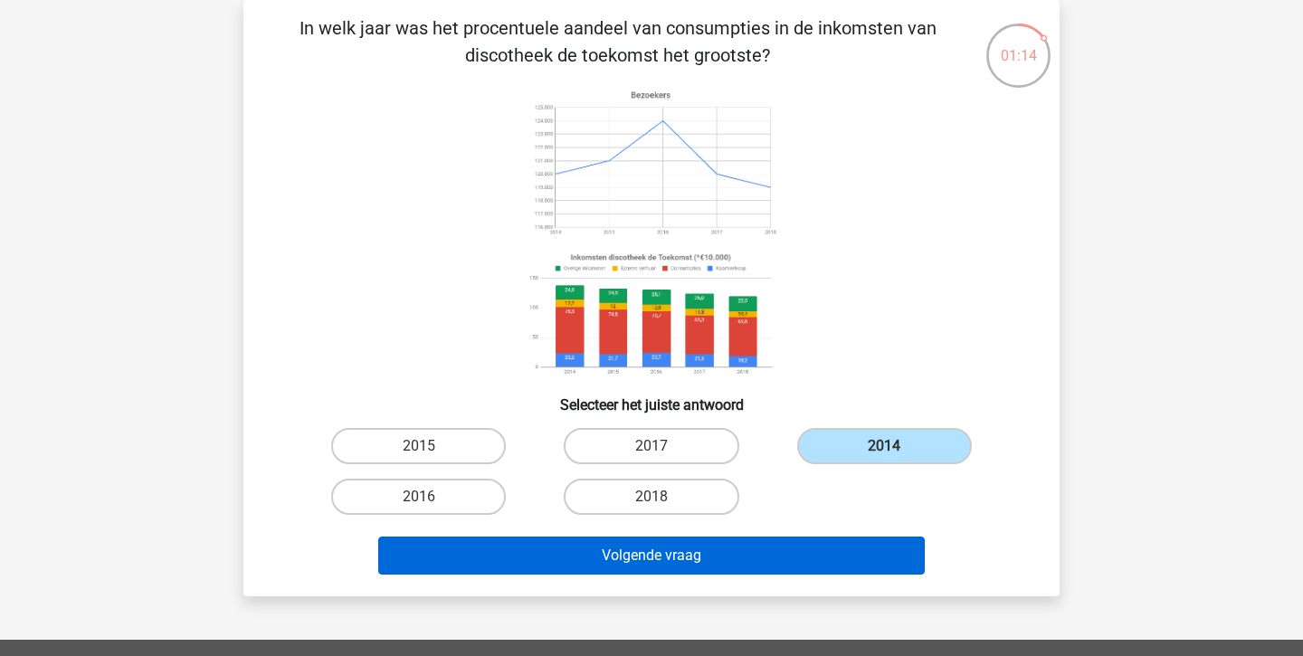
click at [727, 554] on button "Volgende vraag" at bounding box center [652, 556] width 548 height 38
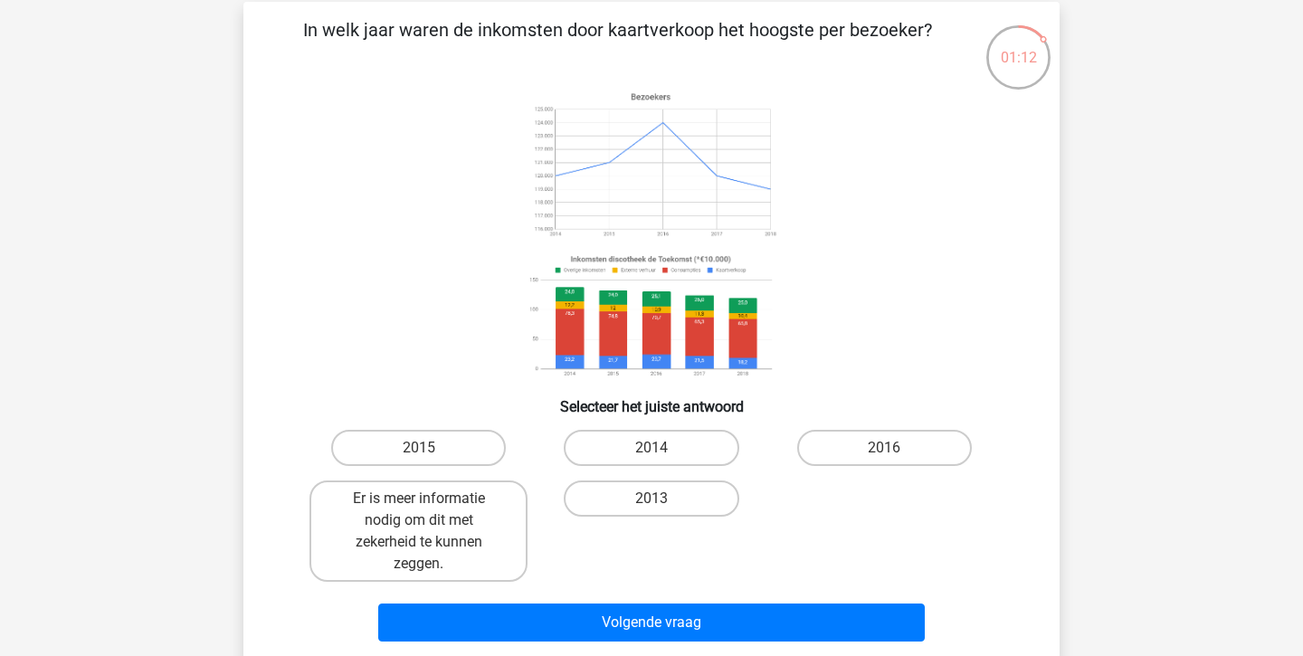
scroll to position [82, 0]
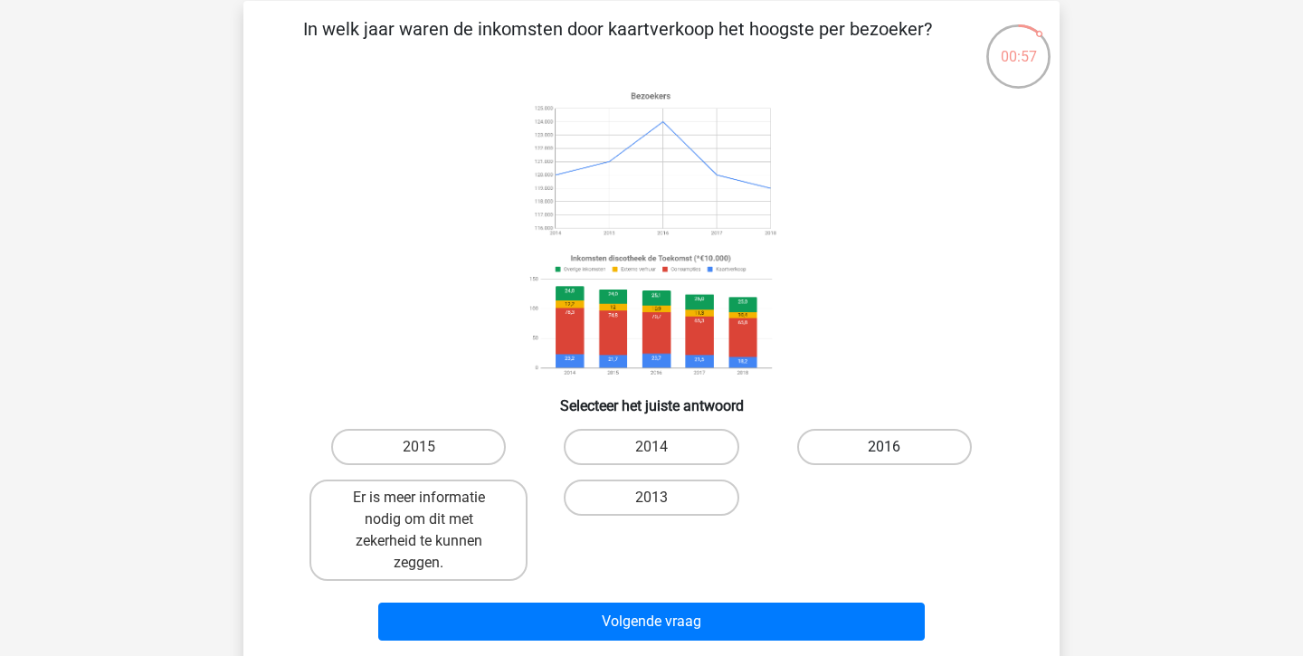
click at [921, 445] on label "2016" at bounding box center [884, 447] width 175 height 36
click at [896, 447] on input "2016" at bounding box center [890, 453] width 12 height 12
radio input "true"
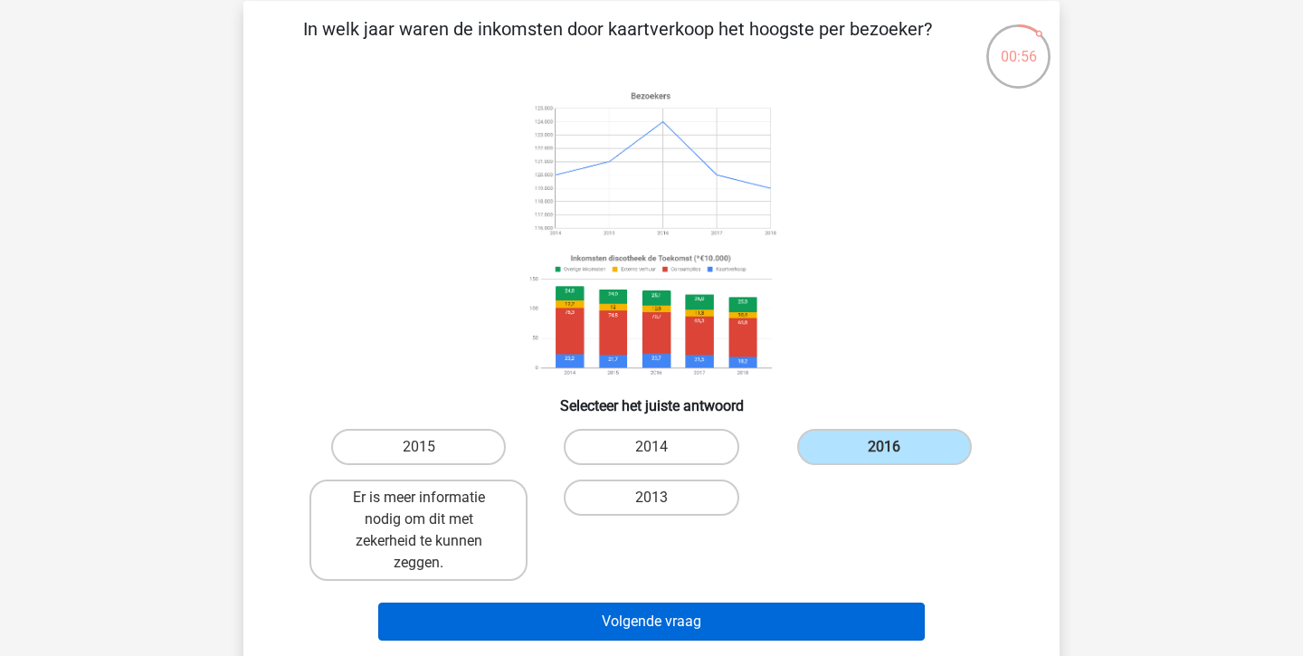
click at [674, 625] on button "Volgende vraag" at bounding box center [652, 622] width 548 height 38
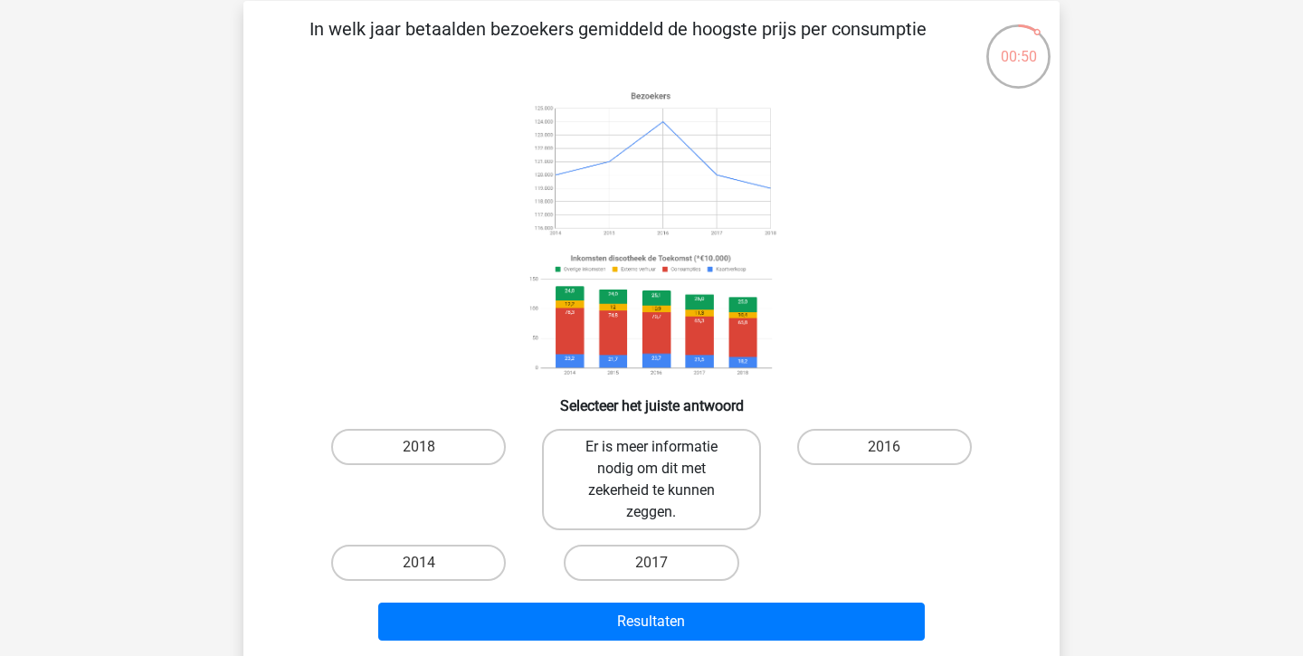
click at [646, 504] on label "Er is meer informatie nodig om dit met zekerheid te kunnen zeggen." at bounding box center [651, 479] width 218 height 101
click at [652, 459] on input "Er is meer informatie nodig om dit met zekerheid te kunnen zeggen." at bounding box center [658, 453] width 12 height 12
radio input "true"
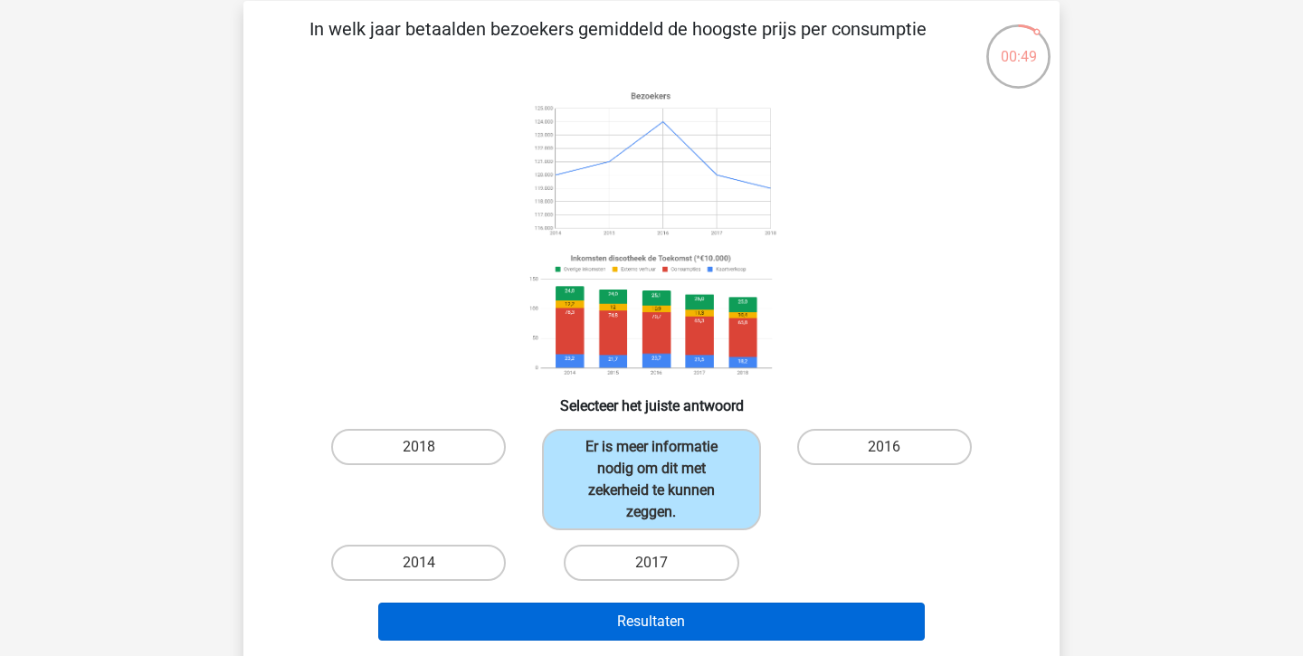
click at [719, 612] on button "Resultaten" at bounding box center [652, 622] width 548 height 38
